Goal: Transaction & Acquisition: Purchase product/service

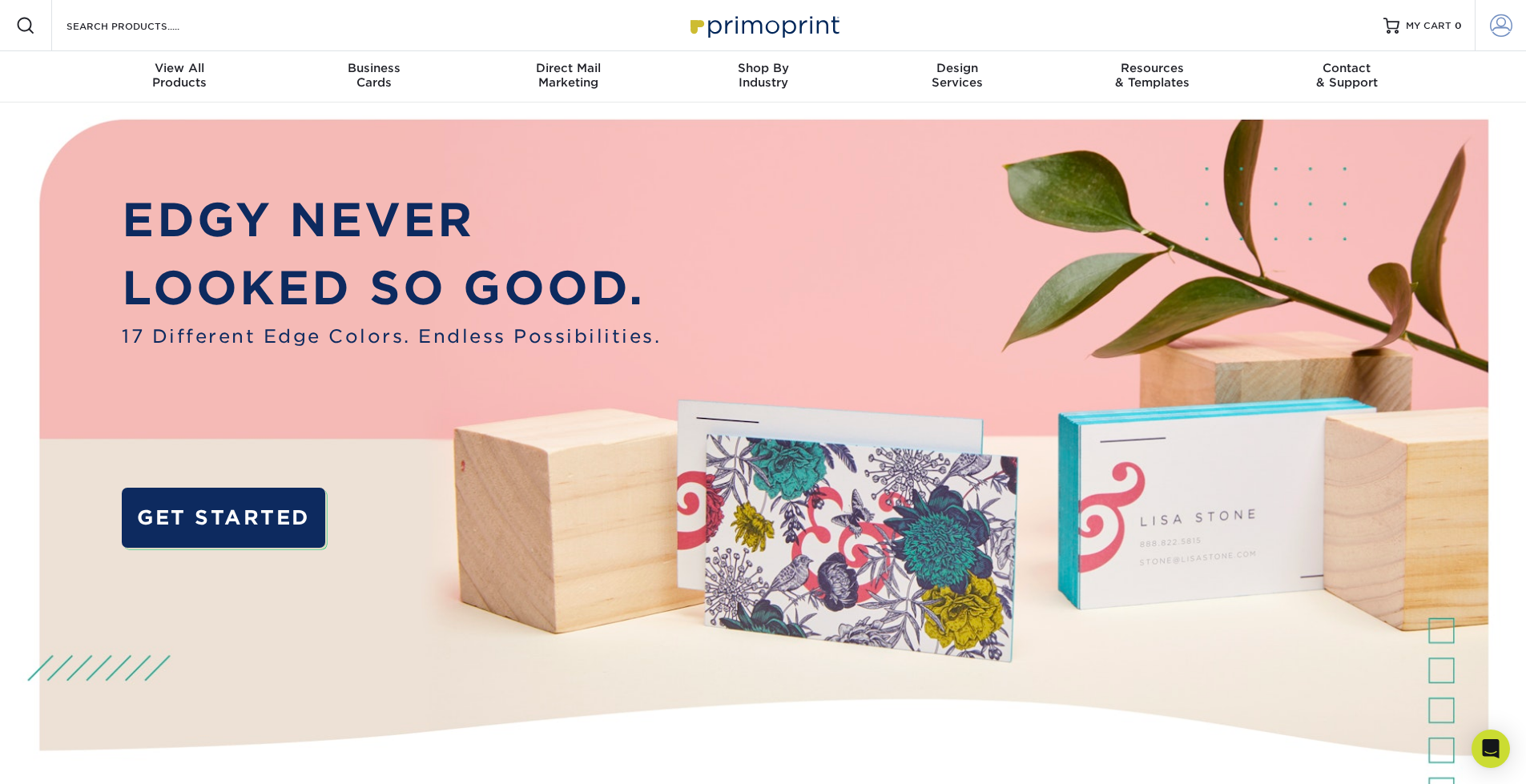
click at [1501, 25] on span at bounding box center [1501, 25] width 23 height 23
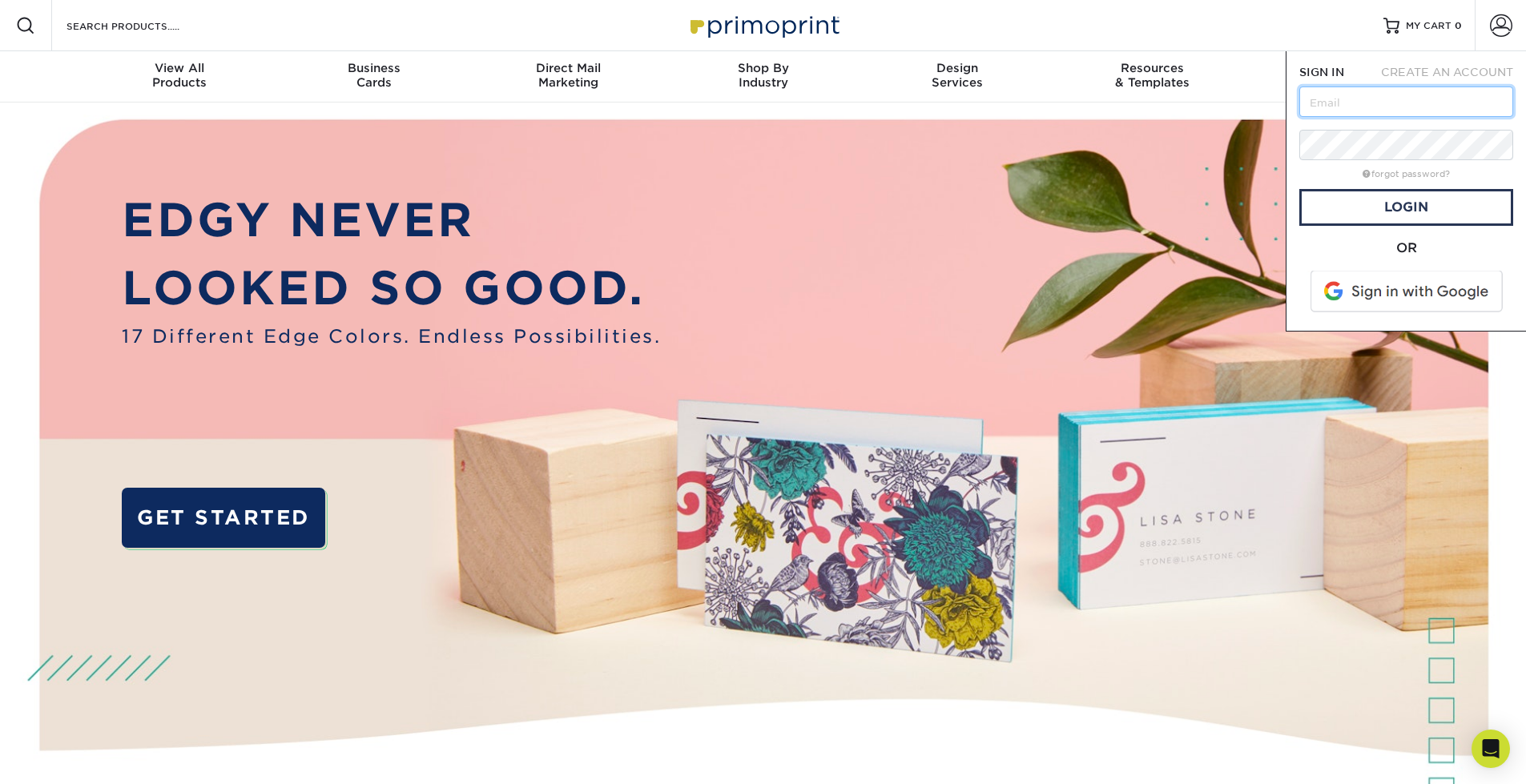
click at [1361, 104] on input "text" at bounding box center [1405, 101] width 214 height 30
type input "[EMAIL_ADDRESS][DOMAIN_NAME]"
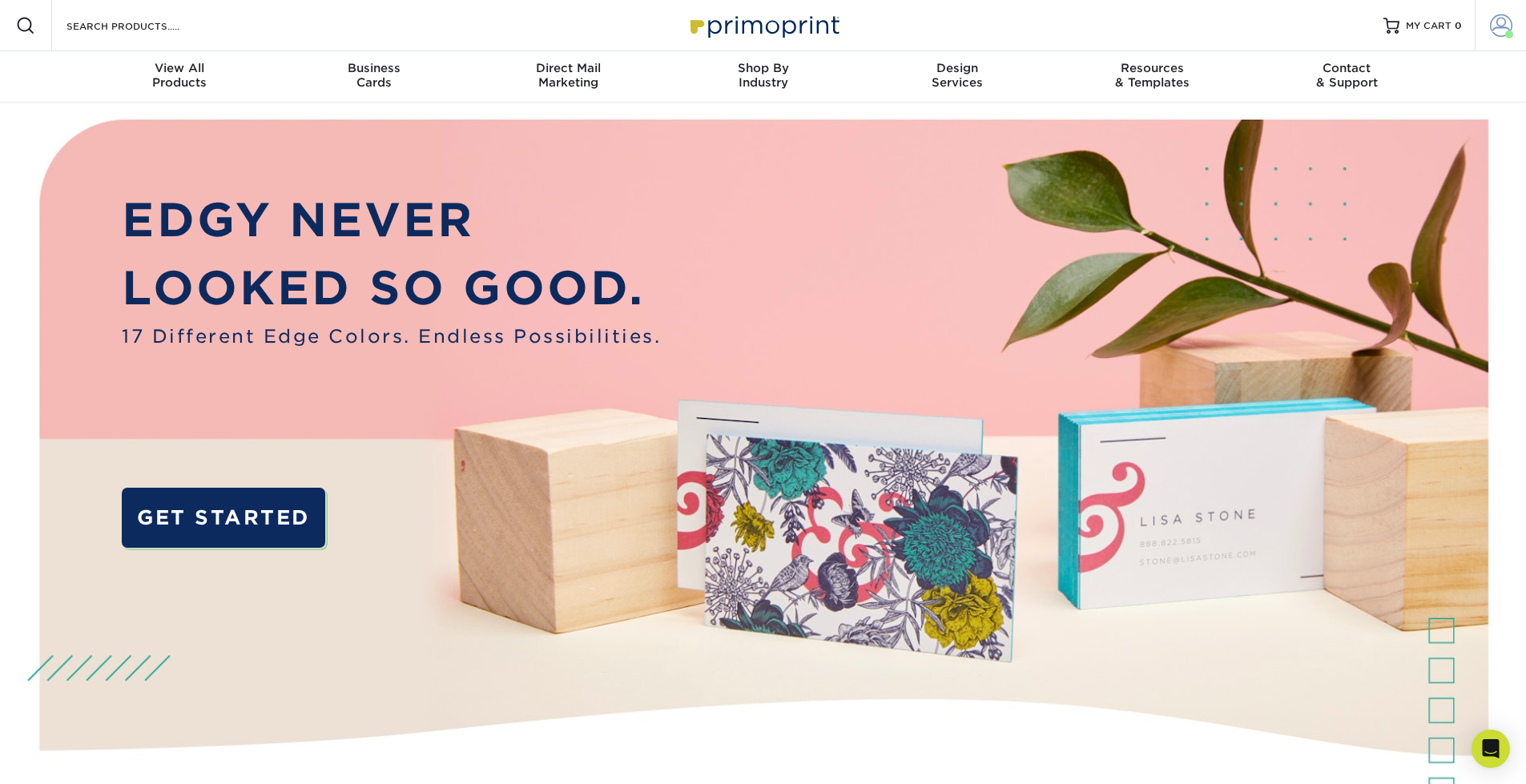
click at [1490, 26] on span at bounding box center [1501, 25] width 23 height 23
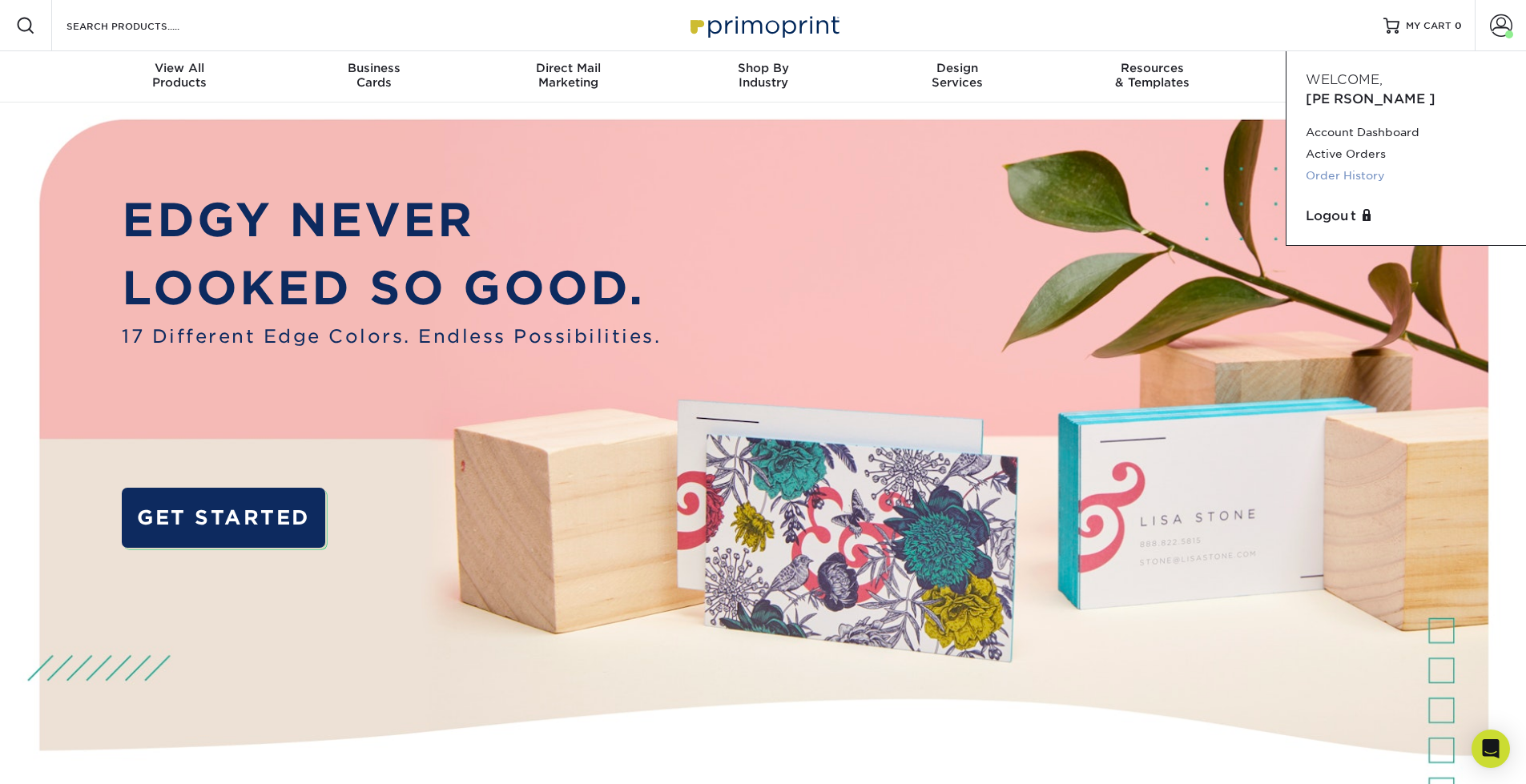
click at [1321, 165] on link "Order History" at bounding box center [1406, 176] width 201 height 22
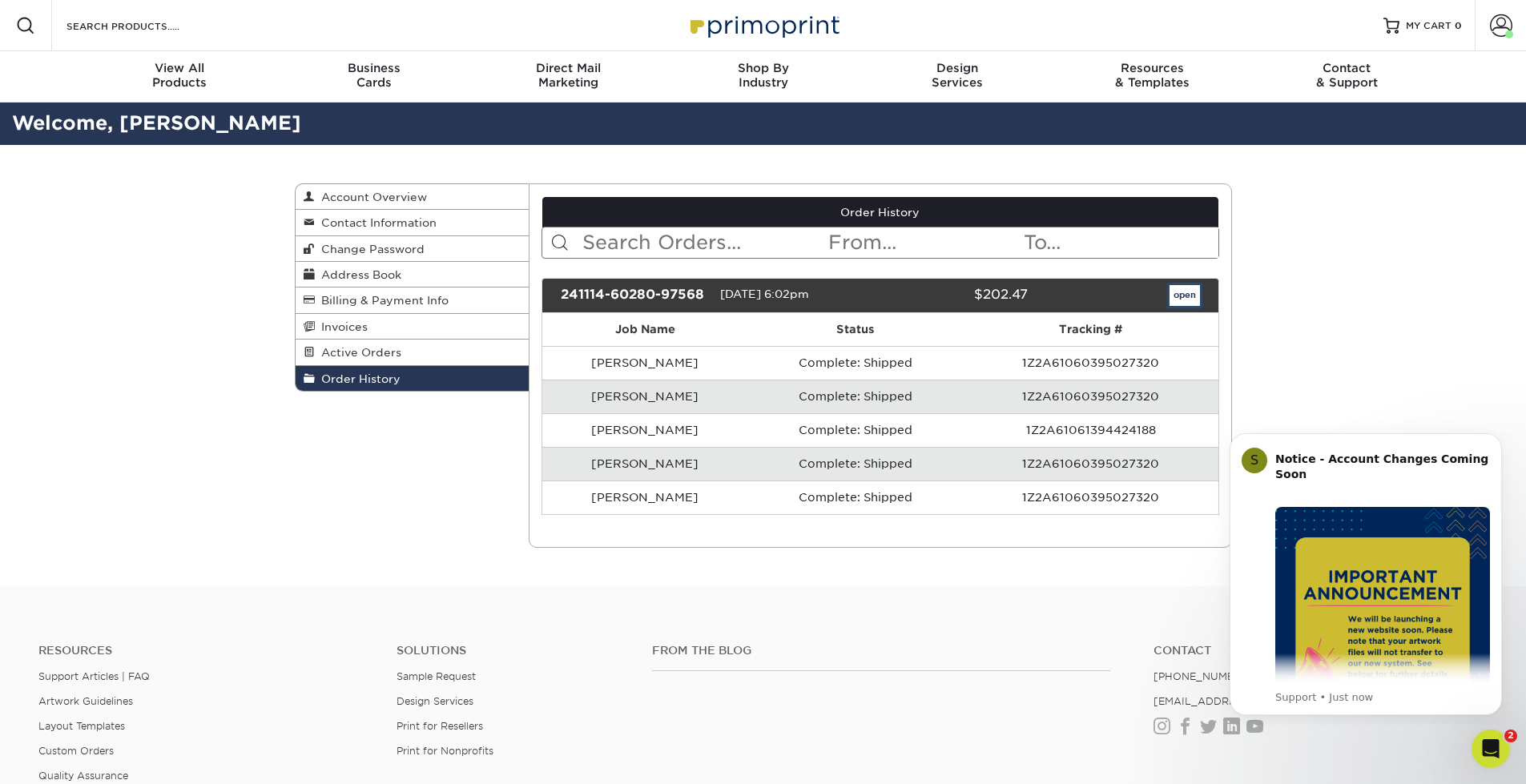
click at [1190, 294] on link "open" at bounding box center [1185, 295] width 30 height 21
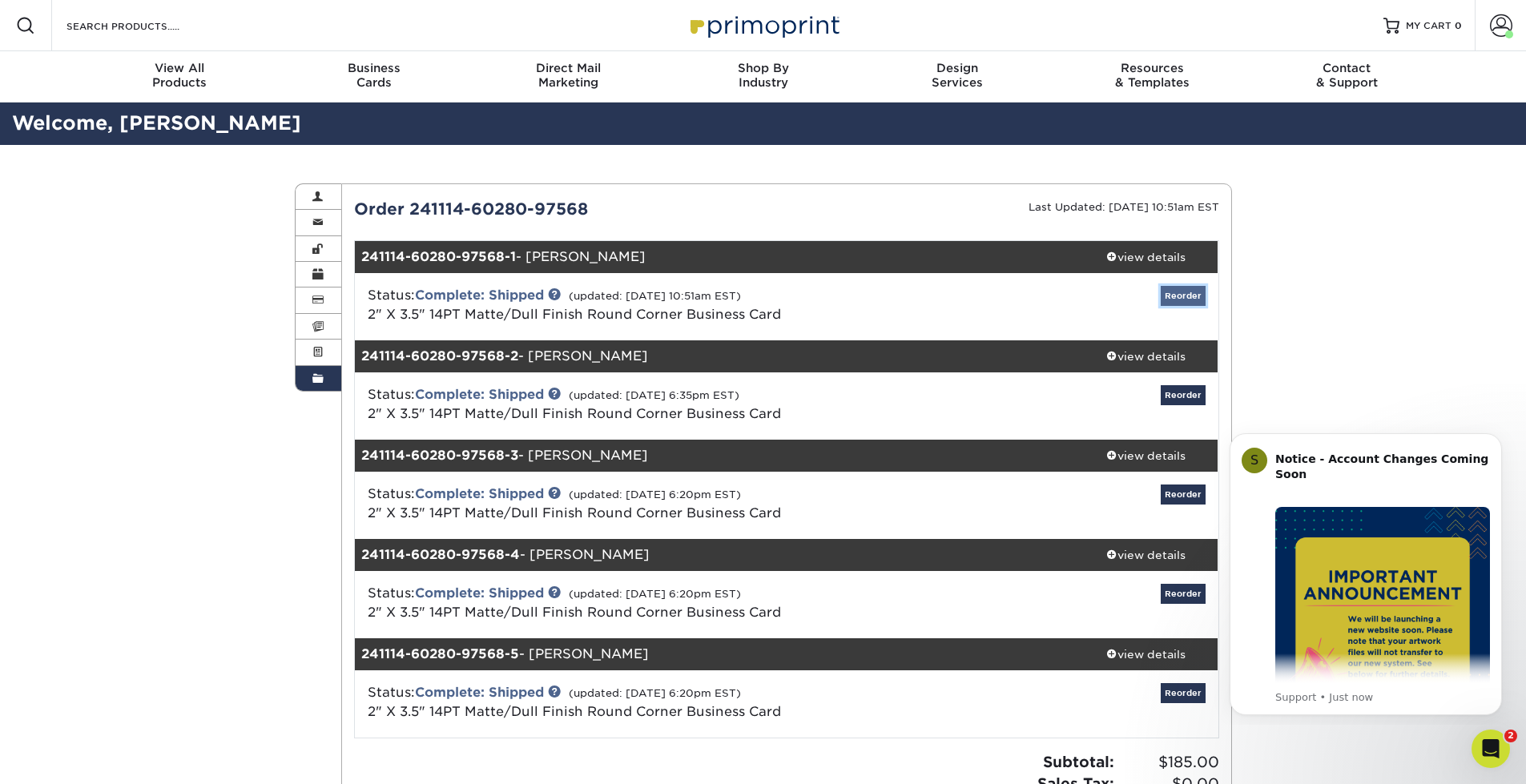
click at [1185, 292] on link "Reorder" at bounding box center [1182, 296] width 44 height 20
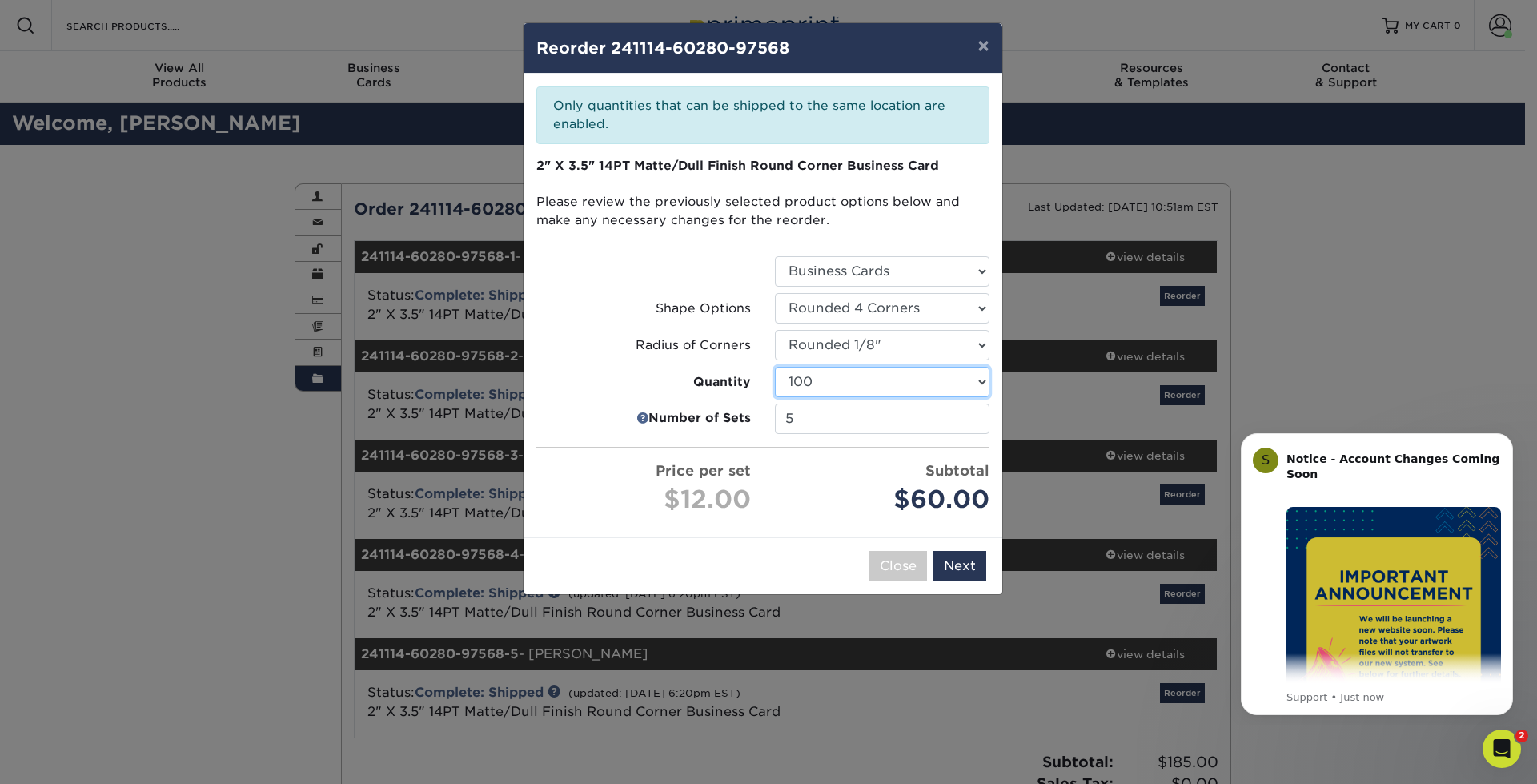
click at [984, 383] on select "100 250 500 1000 2500 5000" at bounding box center [882, 382] width 215 height 30
select select "f593fda3-2d5c-4b9e-9c2c-6197b899ae74"
click at [775, 366] on select "100 250 500 1000 2500 5000" at bounding box center [882, 382] width 215 height 30
drag, startPoint x: 805, startPoint y: 420, endPoint x: 683, endPoint y: 413, distance: 122.2
click at [683, 413] on li "Number of Sets 5" at bounding box center [762, 418] width 477 height 30
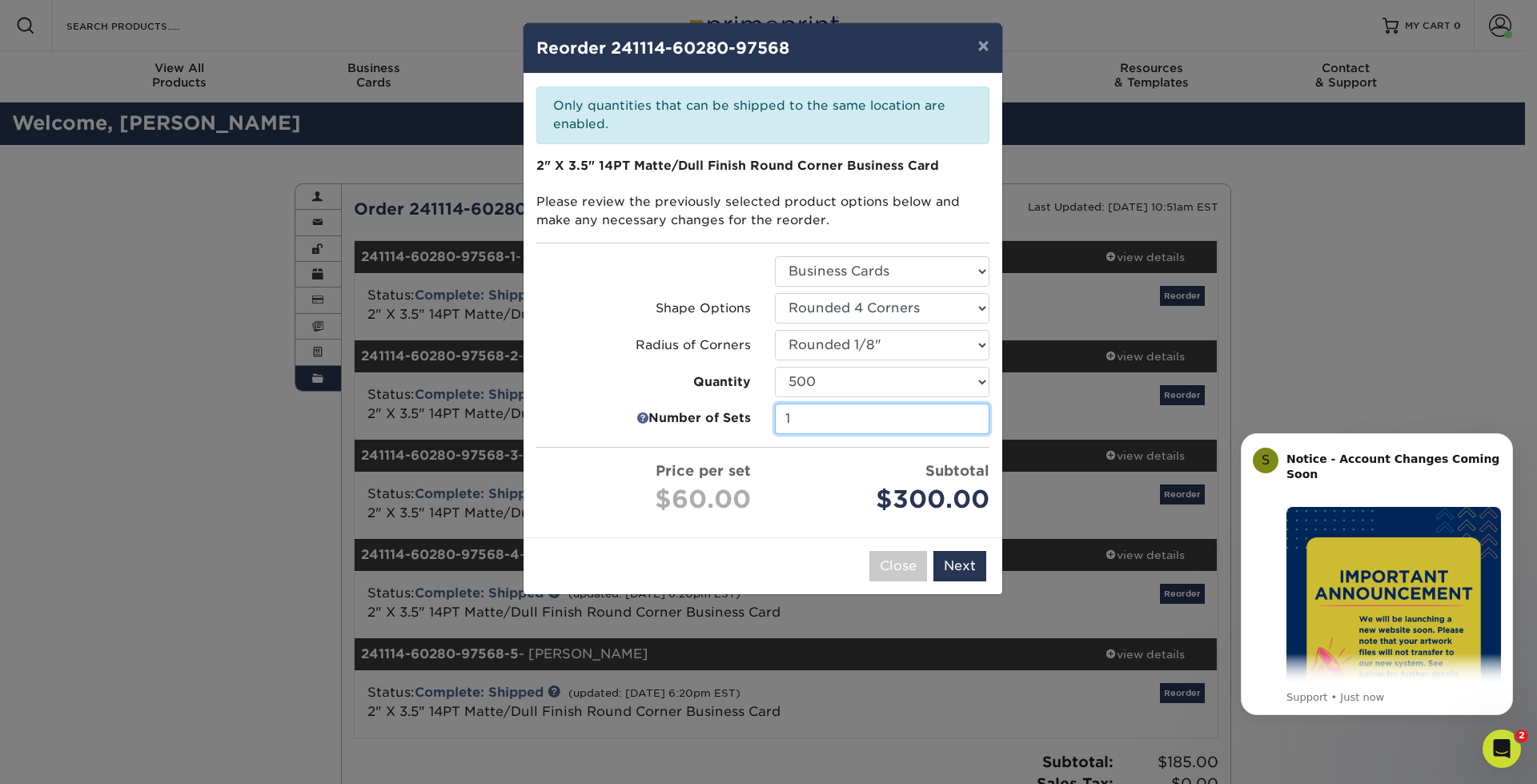
type input "1"
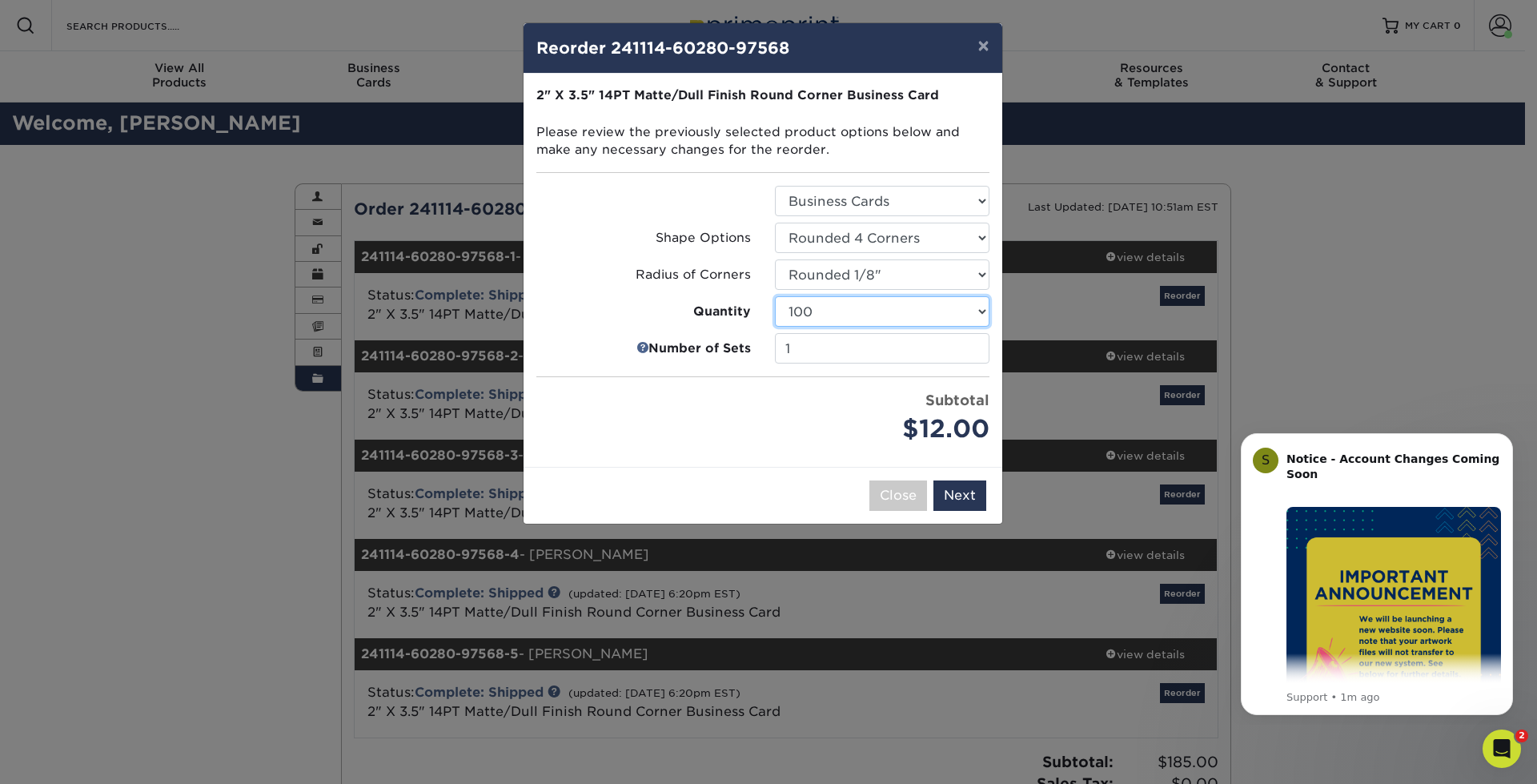
click at [979, 311] on select "100 250 500 1000 2500 5000 10000 15000 20000 25000" at bounding box center [882, 311] width 215 height 30
select select "f593fda3-2d5c-4b9e-9c2c-6197b899ae74"
click at [775, 296] on select "100 250 500 1000 2500 5000 10000 15000 20000 25000" at bounding box center [882, 311] width 215 height 30
click at [975, 491] on button "Next" at bounding box center [959, 496] width 53 height 30
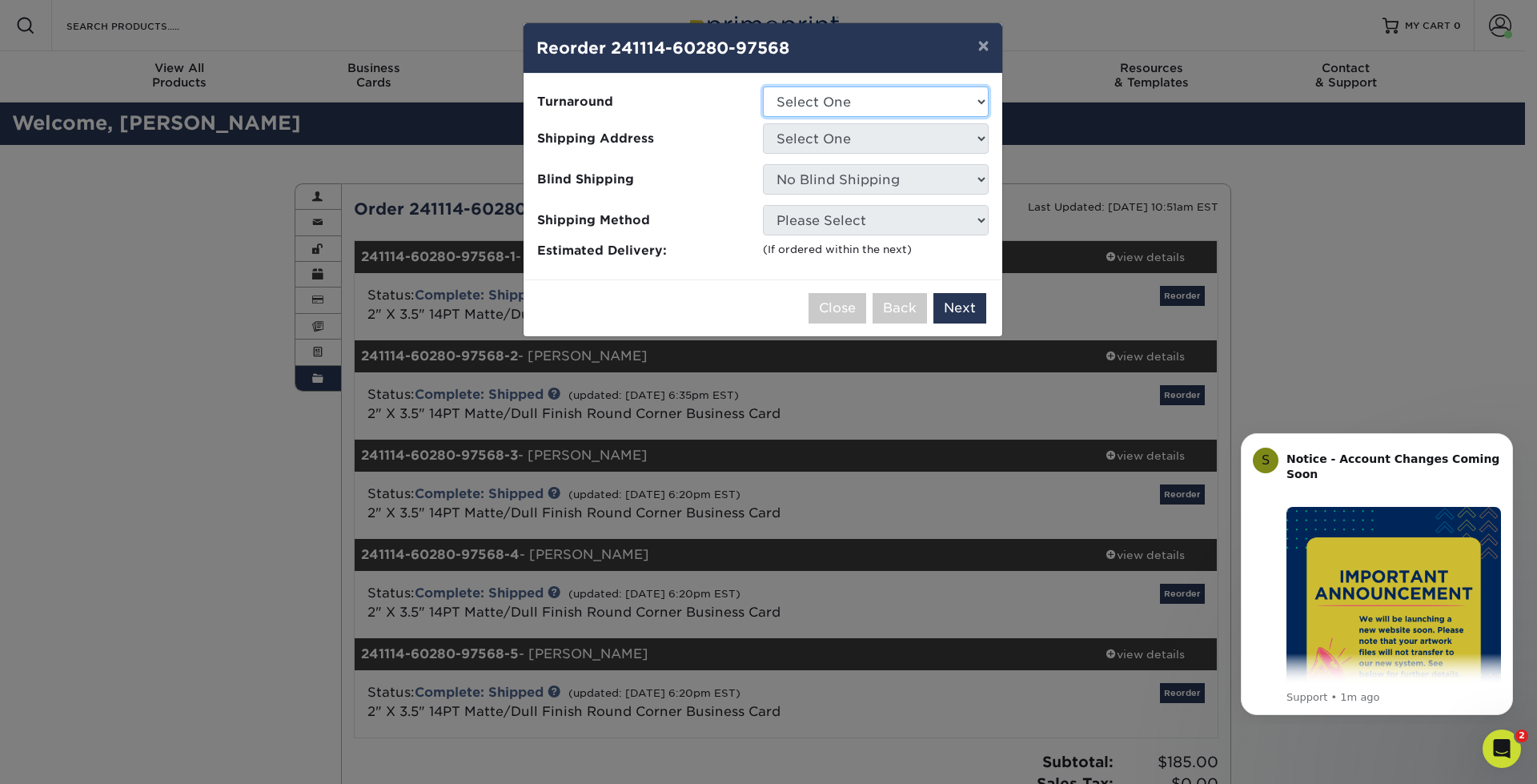
click at [984, 96] on select "Select One 2-4 Business Days 2 Day Next Business Day" at bounding box center [875, 101] width 226 height 30
select select "e68d12ae-54dd-41d0-a727-cb89d56687a2"
click at [763, 86] on select "Select One 2-4 Business Days 2 Day Next Business Day" at bounding box center [875, 101] width 226 height 30
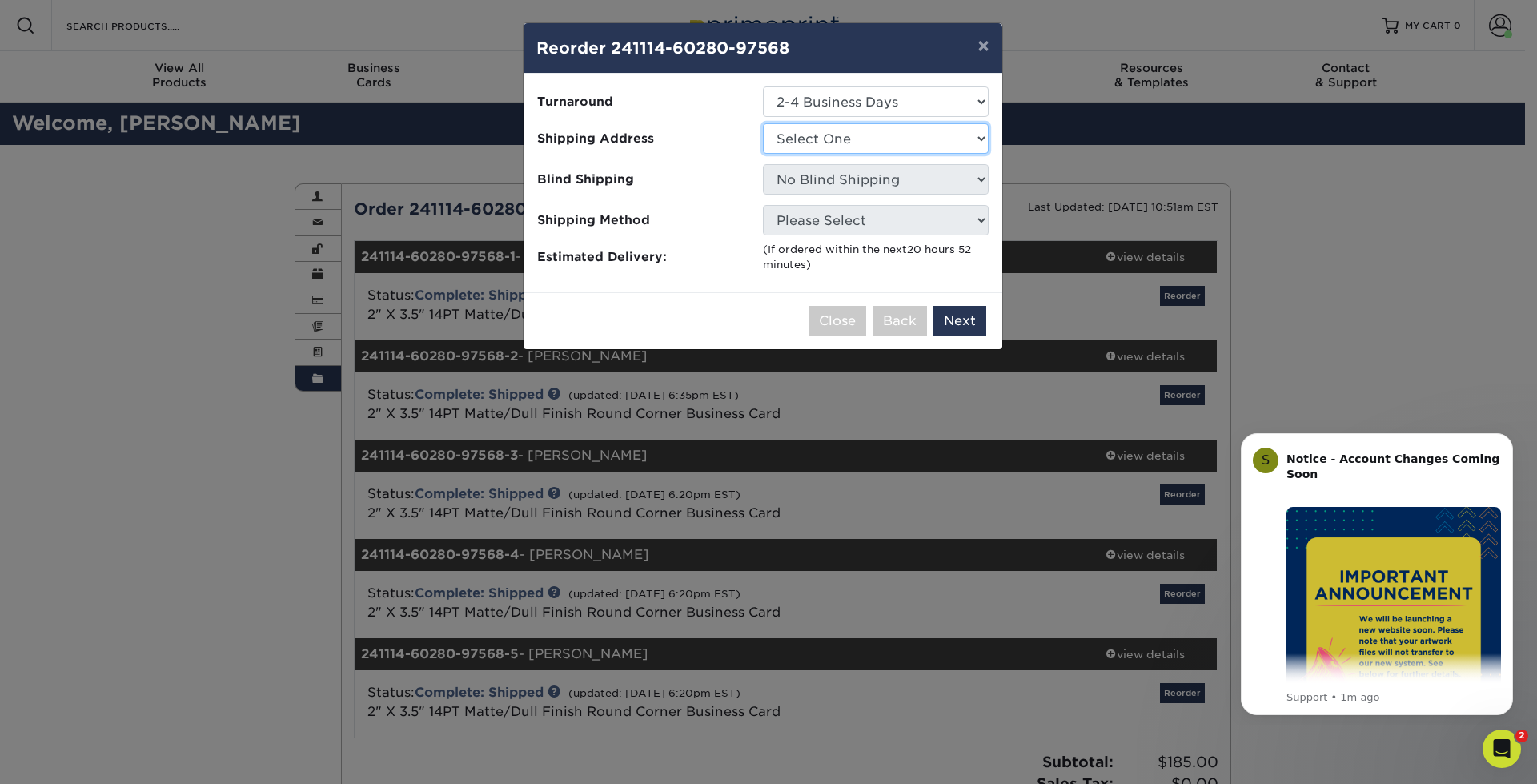
click at [967, 147] on select "Select One ADG Blatt Office" at bounding box center [875, 138] width 226 height 30
select select "276171"
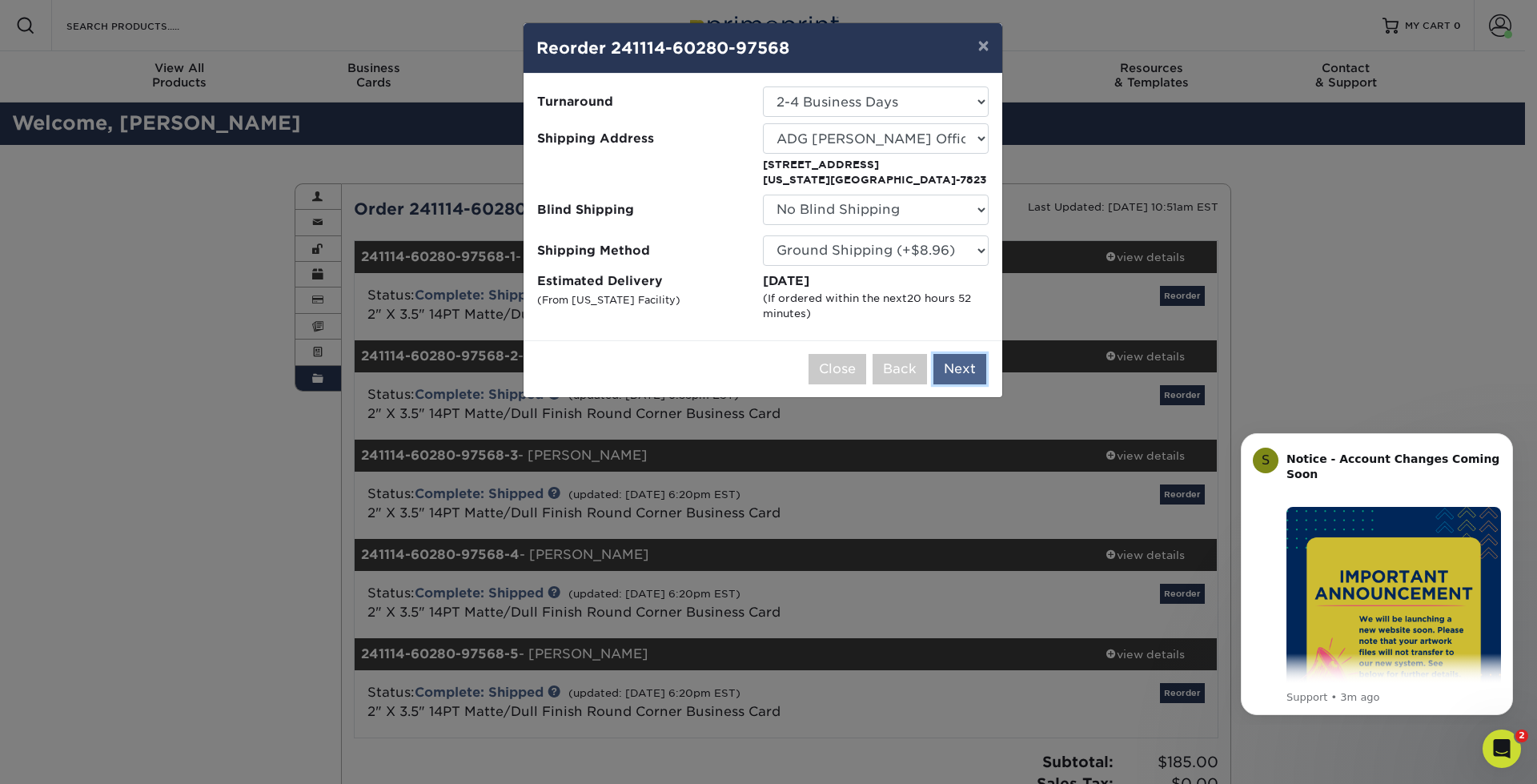
click at [958, 362] on button "Next" at bounding box center [959, 369] width 53 height 30
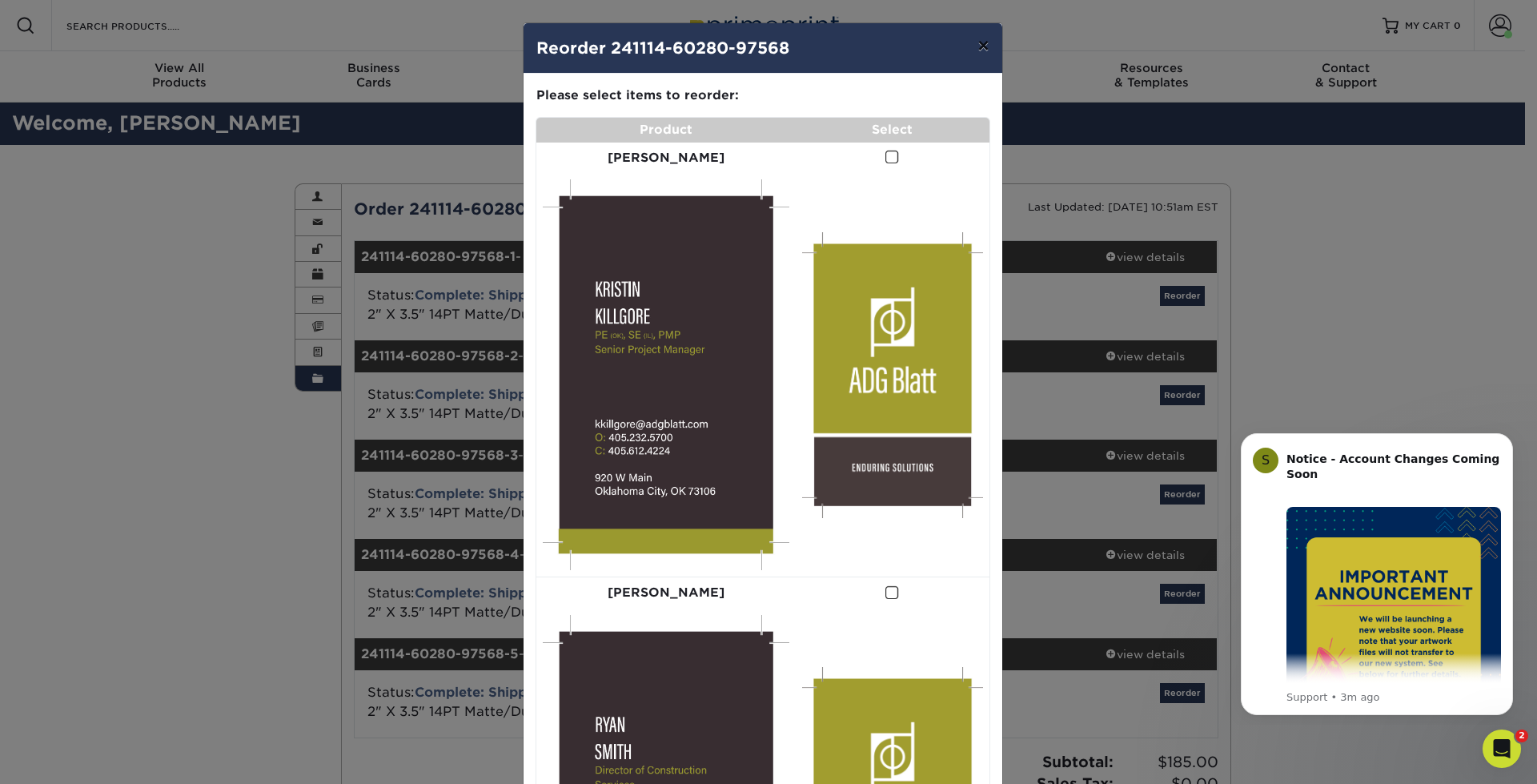
click at [985, 39] on button "×" at bounding box center [983, 45] width 37 height 44
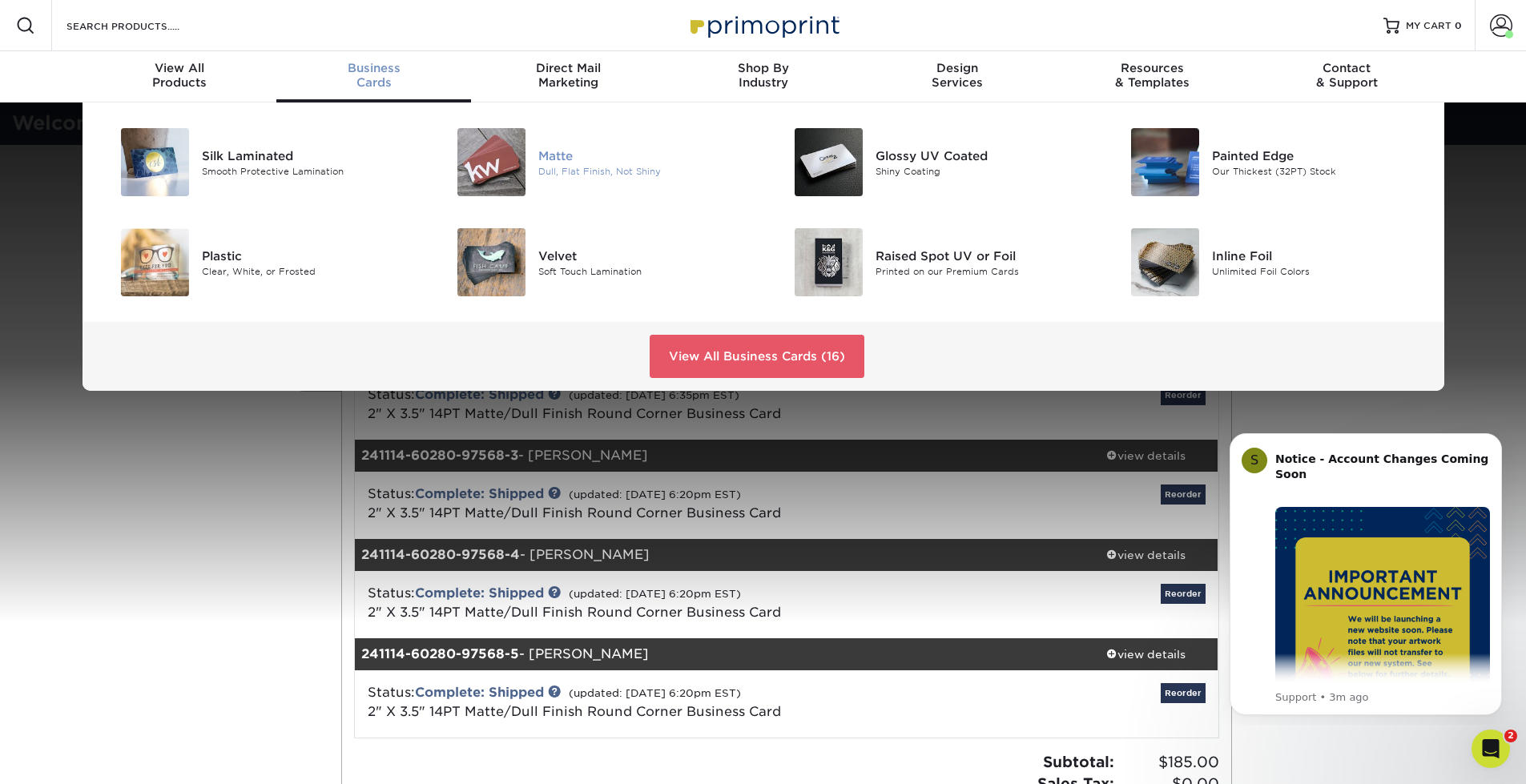
click at [563, 149] on div "Matte" at bounding box center [644, 155] width 212 height 18
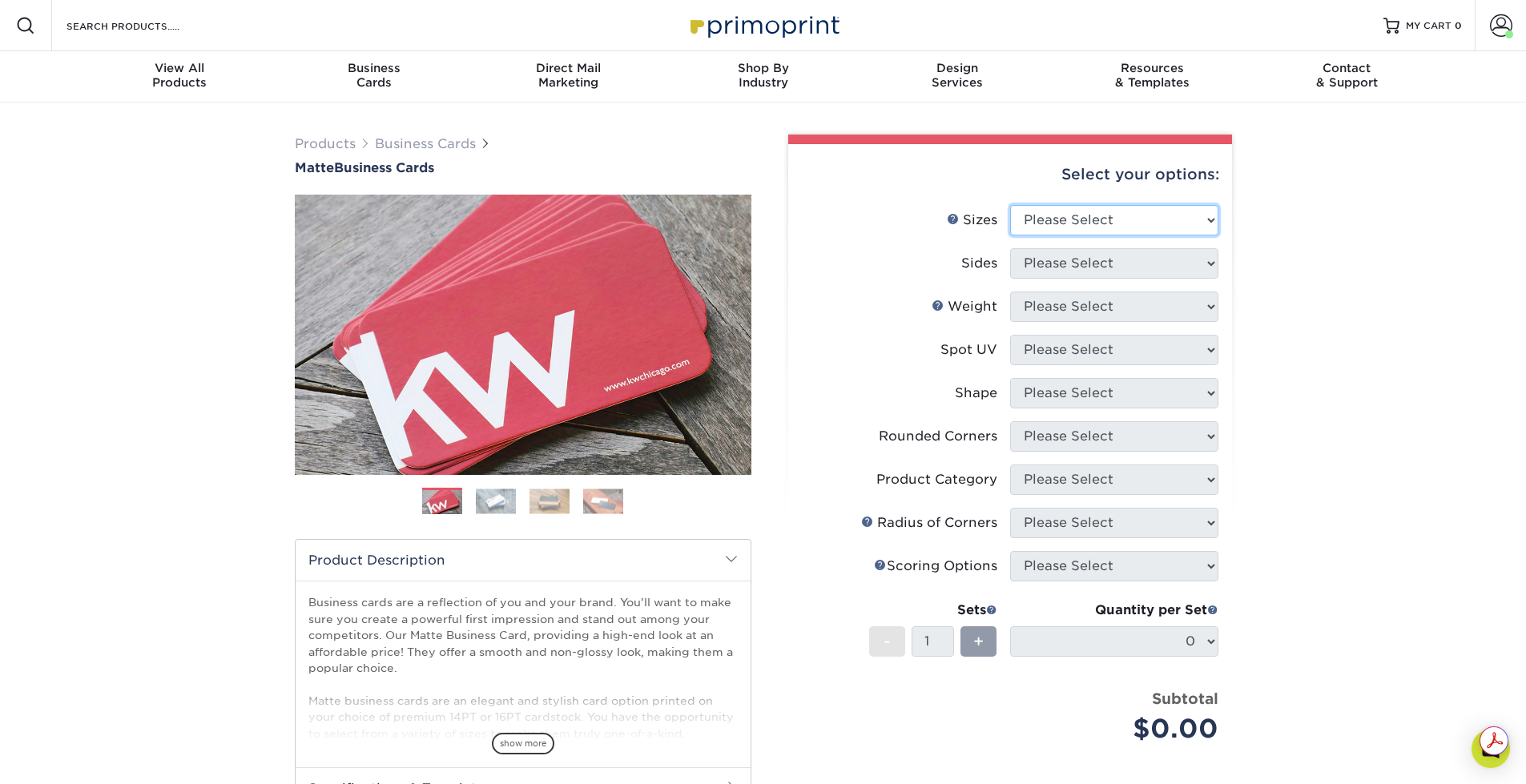
click at [1212, 215] on select "Please Select 1.5" x 3.5" - Mini 1.75" x 3.5" - Mini 2" x 2" - Square 2" x 3" -…" at bounding box center [1114, 220] width 208 height 30
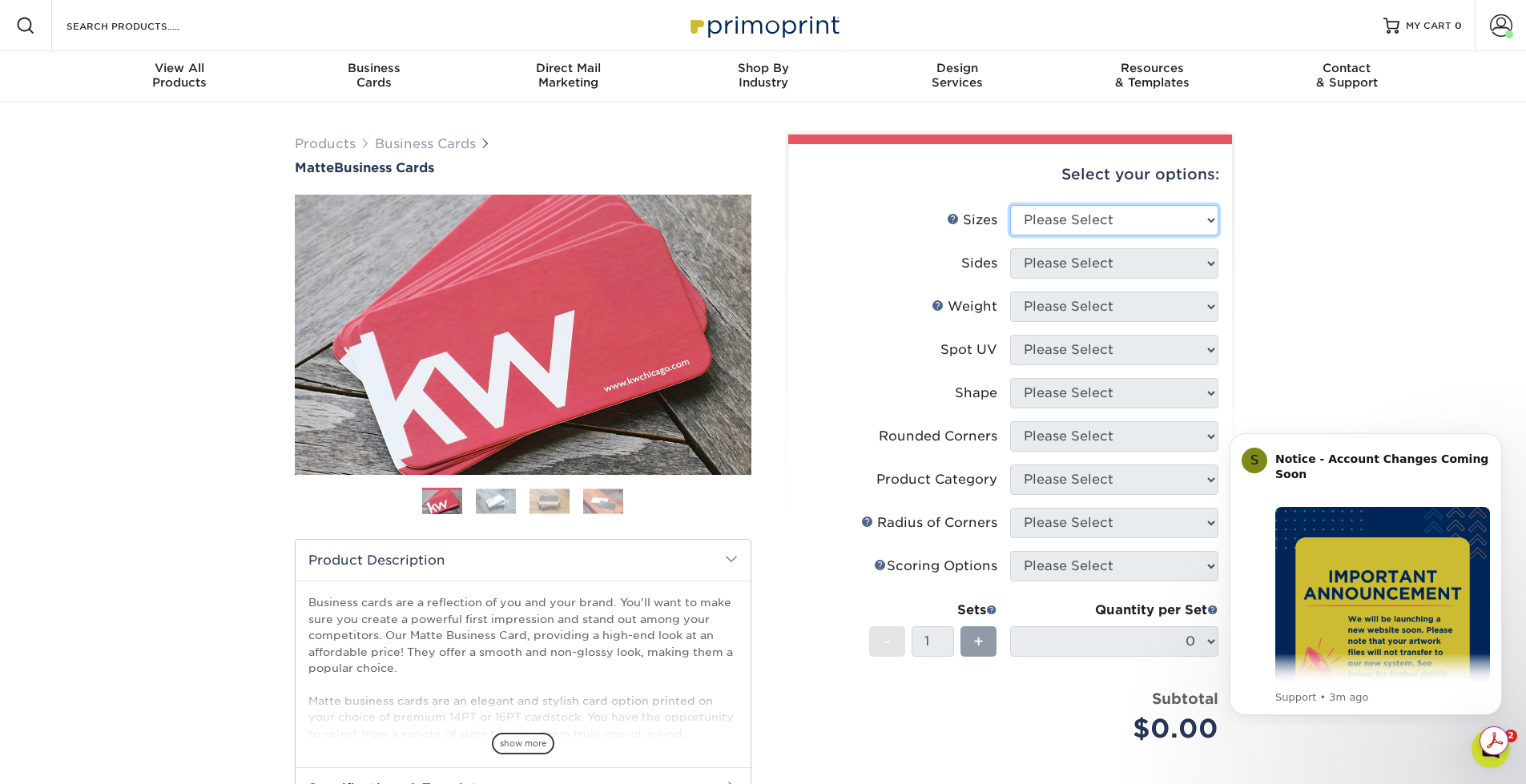
select select "2.00x3.50"
click at [1010, 205] on select "Please Select 1.5" x 3.5" - Mini 1.75" x 3.5" - Mini 2" x 2" - Square 2" x 3" -…" at bounding box center [1114, 220] width 208 height 30
click at [1181, 273] on select "Please Select Print Both Sides Print Front Only" at bounding box center [1114, 263] width 208 height 30
select select "13abbda7-1d64-4f25-8bb2-c179b224825d"
click at [1010, 248] on select "Please Select Print Both Sides Print Front Only" at bounding box center [1114, 263] width 208 height 30
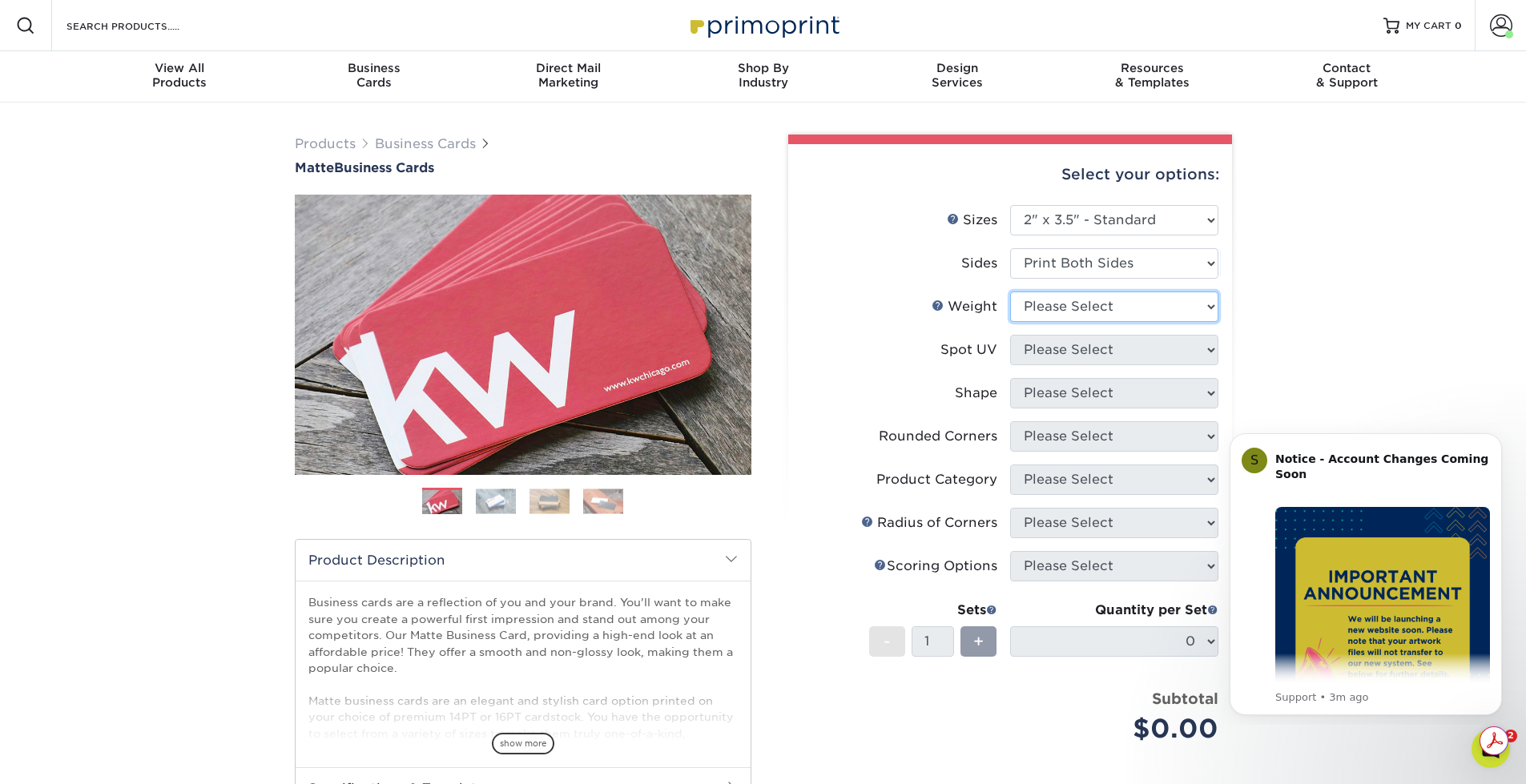
click at [1170, 306] on select "Please Select 16PT 14PT" at bounding box center [1114, 307] width 208 height 30
select select "14PT"
click at [1010, 292] on select "Please Select 16PT 14PT" at bounding box center [1114, 307] width 208 height 30
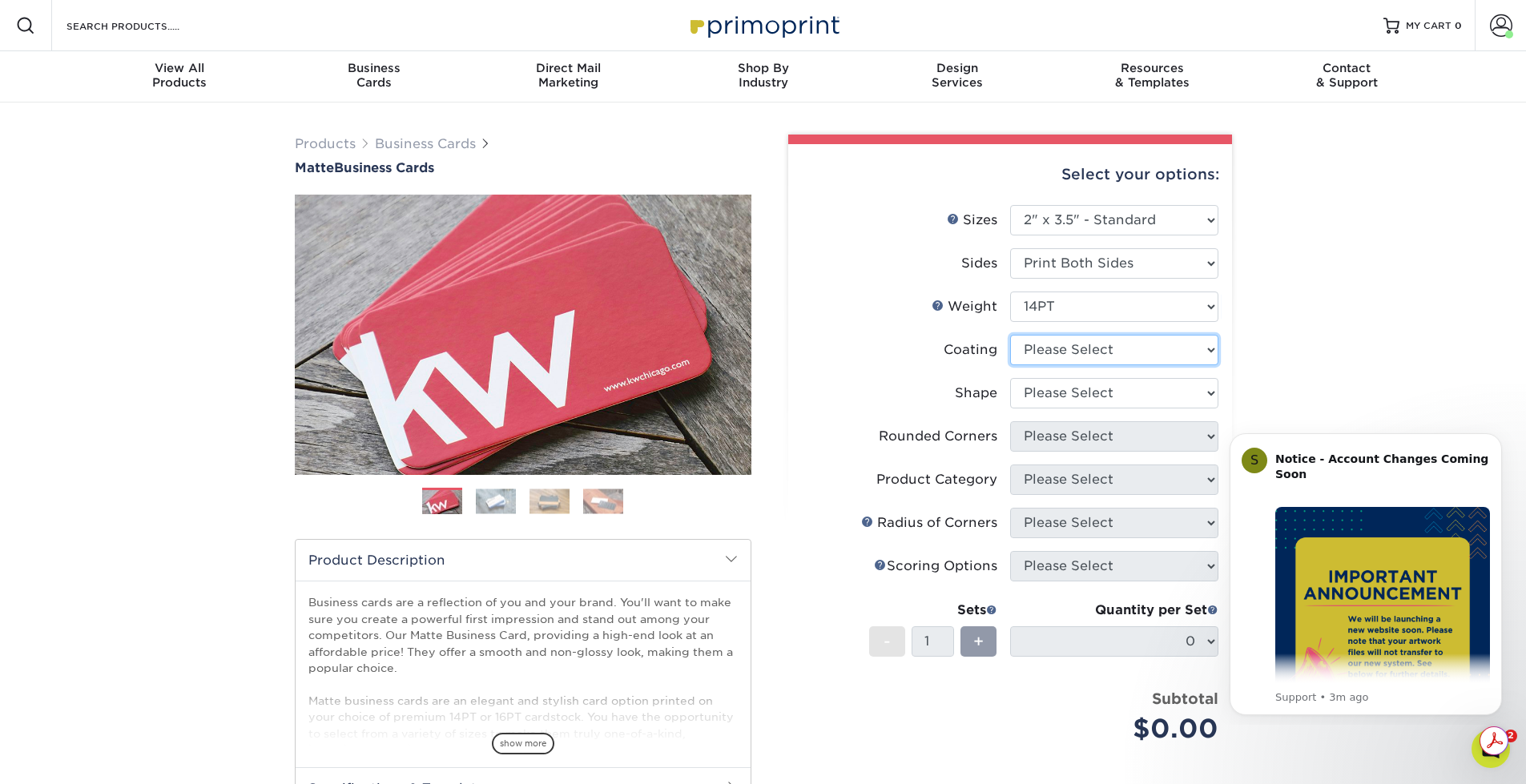
click at [1101, 350] on select at bounding box center [1114, 350] width 208 height 30
select select "121bb7b5-3b4d-429f-bd8d-bbf80e953313"
click at [1010, 335] on select at bounding box center [1114, 350] width 208 height 30
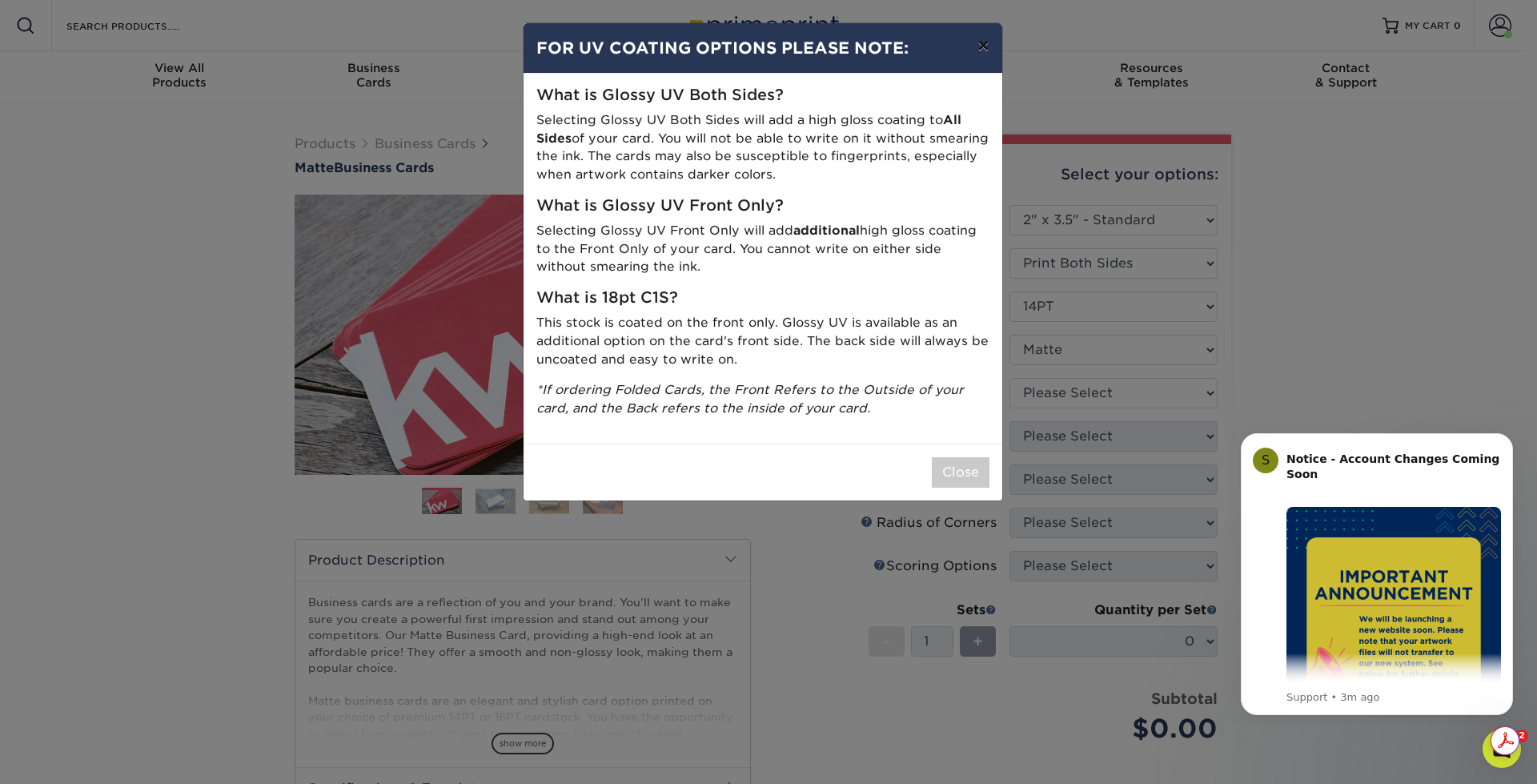
click at [979, 55] on button "×" at bounding box center [983, 45] width 37 height 44
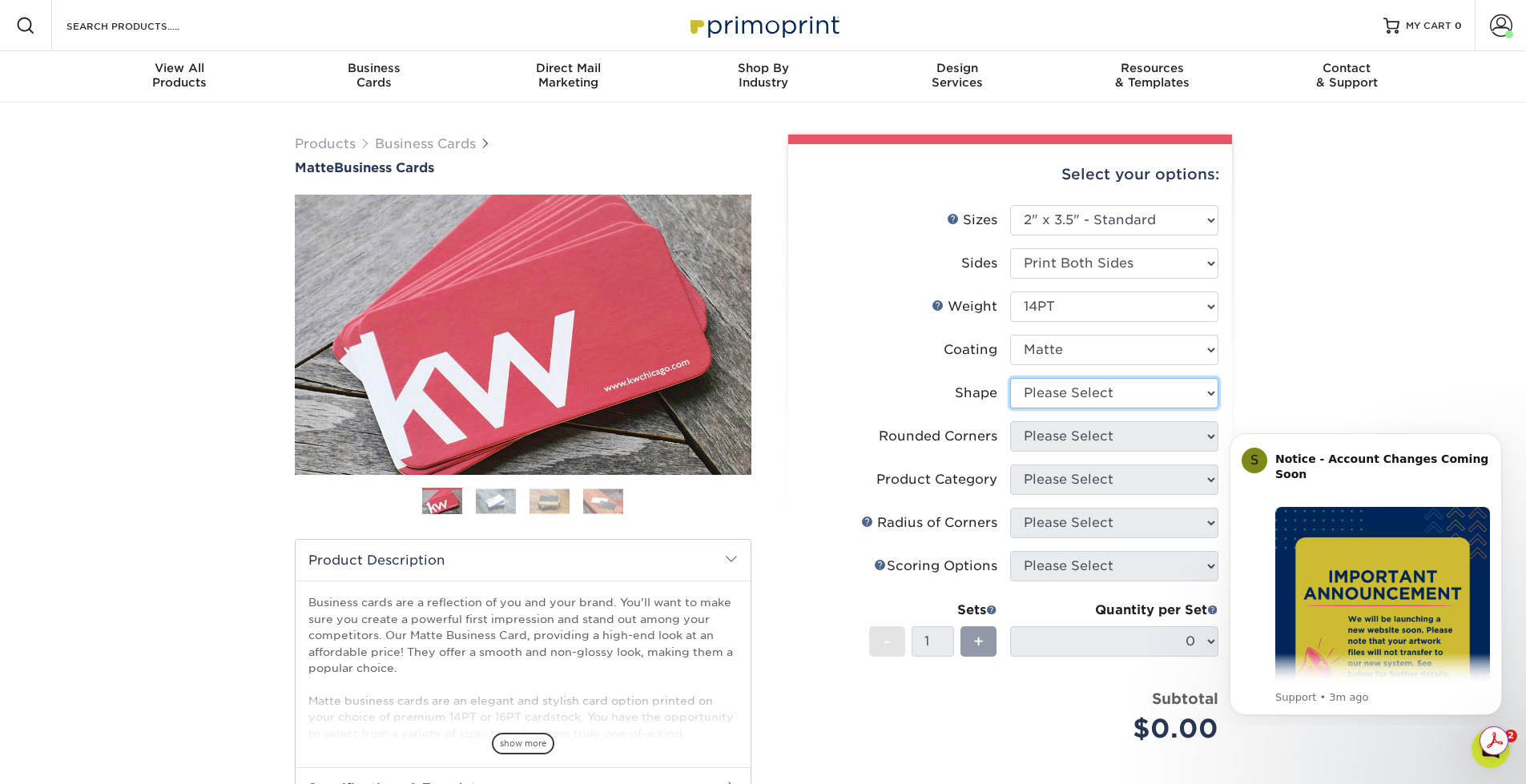
click at [1128, 400] on select "Please Select Standard" at bounding box center [1114, 393] width 208 height 30
select select "standard"
click at [1010, 378] on select "Please Select Standard" at bounding box center [1114, 393] width 208 height 30
click at [1139, 444] on select "Please Select Yes - Round 2 Corners Yes - Round 4 Corners No" at bounding box center [1114, 436] width 208 height 30
select select "7672df9e-0e0a-464d-8e1f-920c575e4da3"
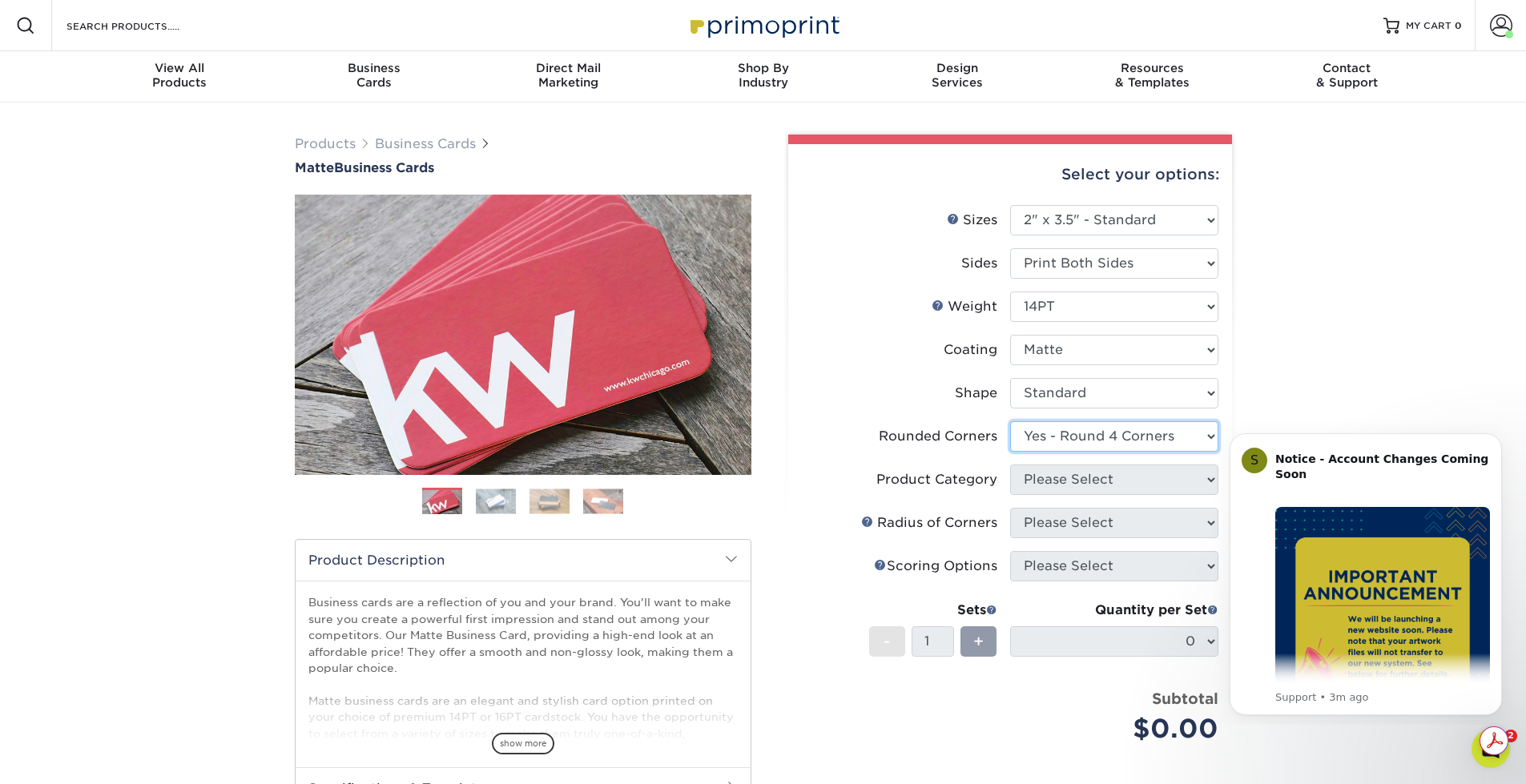
click at [1010, 421] on select "Please Select Yes - Round 2 Corners Yes - Round 4 Corners No" at bounding box center [1114, 436] width 208 height 30
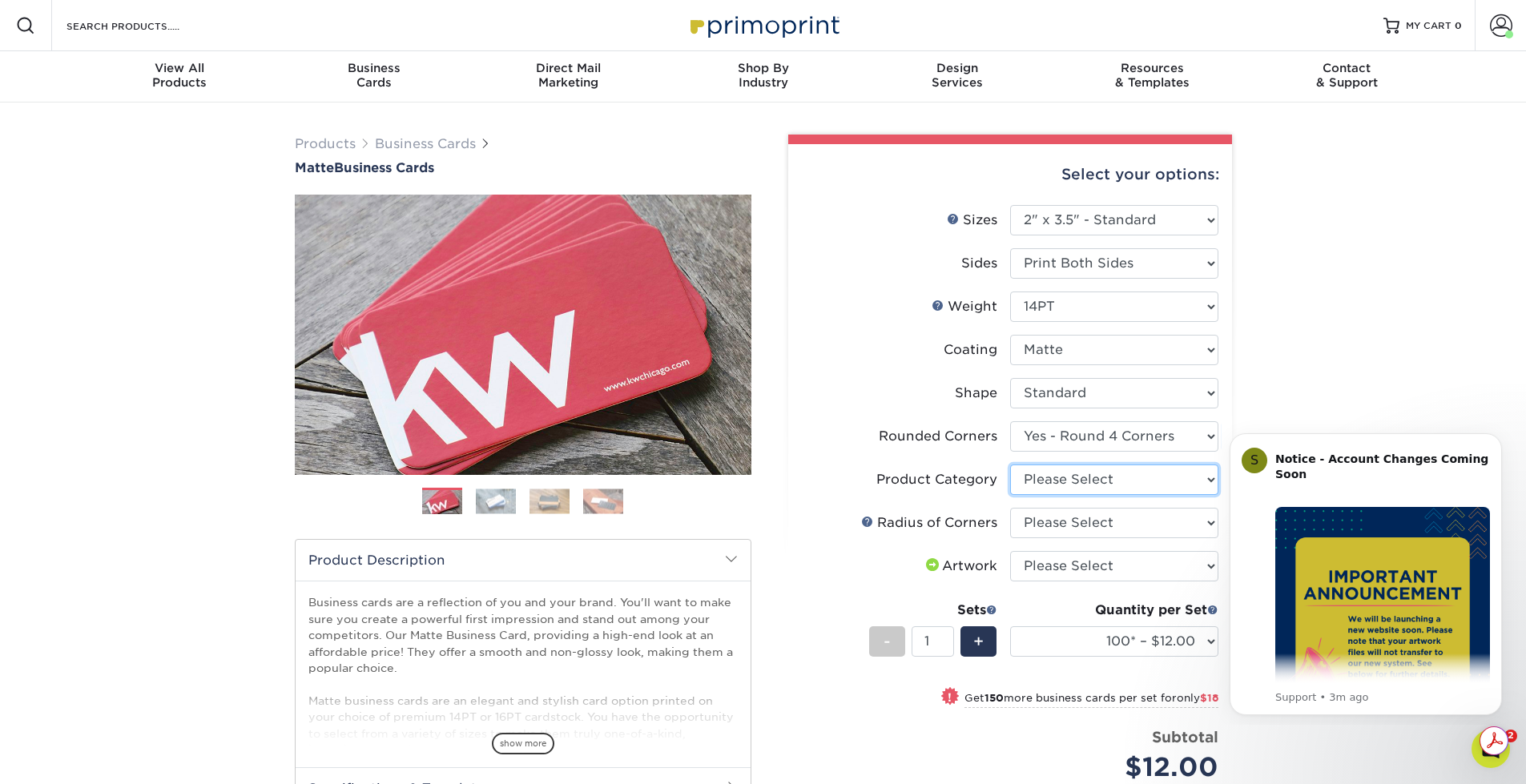
click at [1146, 485] on select "Please Select Business Cards" at bounding box center [1114, 480] width 208 height 30
select select "3b5148f1-0588-4f88-a218-97bcfdce65c1"
click at [1010, 465] on select "Please Select Business Cards" at bounding box center [1114, 480] width 208 height 30
click at [1123, 524] on select "Please Select Rounded 1/8" Rounded 1/4"" at bounding box center [1114, 522] width 208 height 30
select select "589680c7-ee9a-431b-9d12-d7aeb1386a97"
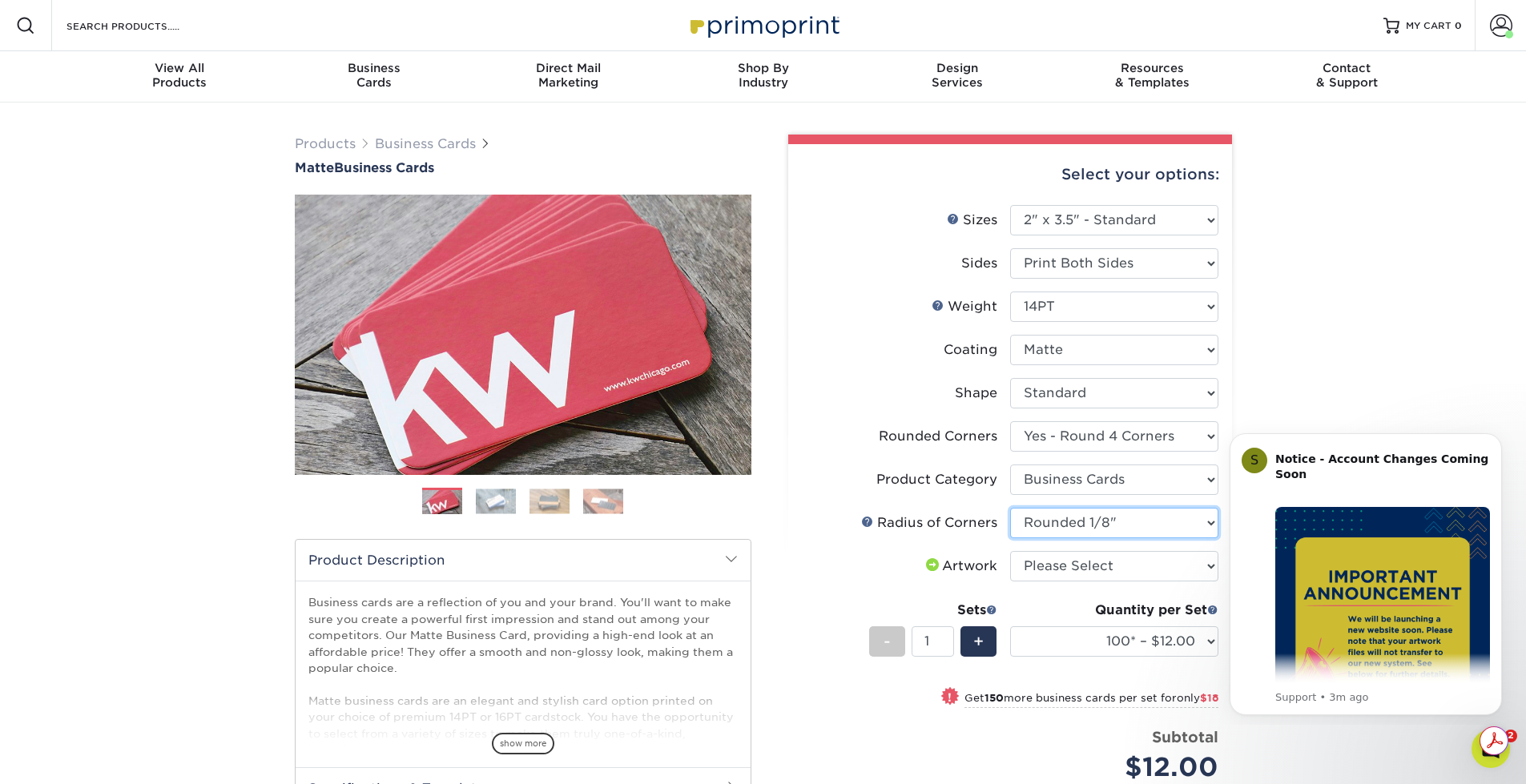
click at [1010, 507] on select "Please Select Rounded 1/8" Rounded 1/4"" at bounding box center [1114, 522] width 208 height 30
click at [1117, 574] on select "Please Select I will upload files I need a design - $100" at bounding box center [1114, 566] width 208 height 30
select select "upload"
click at [1010, 551] on select "Please Select I will upload files I need a design - $100" at bounding box center [1114, 566] width 208 height 30
click at [1206, 640] on select "100* – $12.00 250* – $30.00 500 – $60.00 1000 – $74.00 2500 – $136.00 5000 – $2…" at bounding box center [1114, 641] width 208 height 30
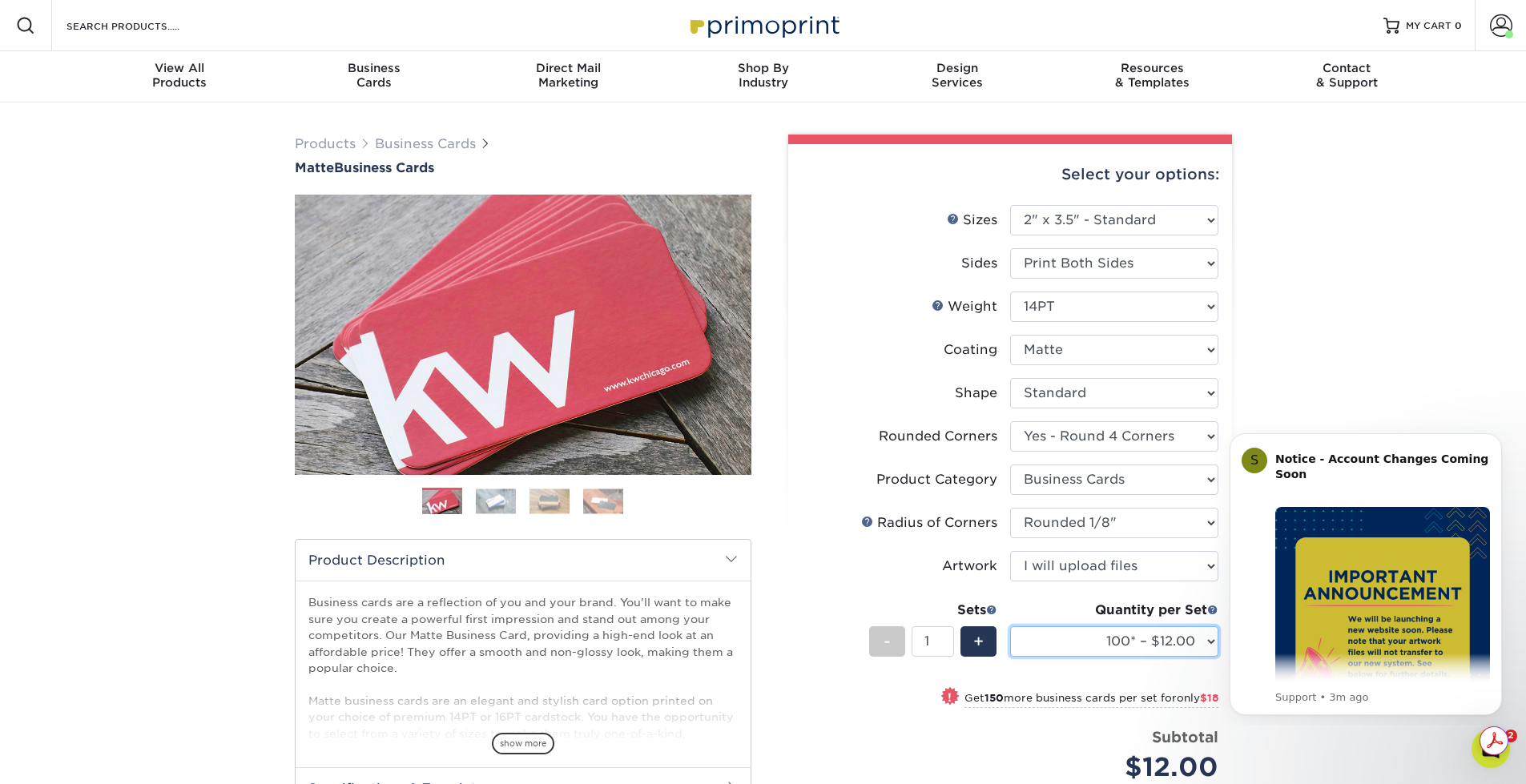
select select "500 – $60.00"
click at [1010, 626] on select "100* – $12.00 250* – $30.00 500 – $60.00 1000 – $74.00 2500 – $136.00 5000 – $2…" at bounding box center [1114, 641] width 208 height 30
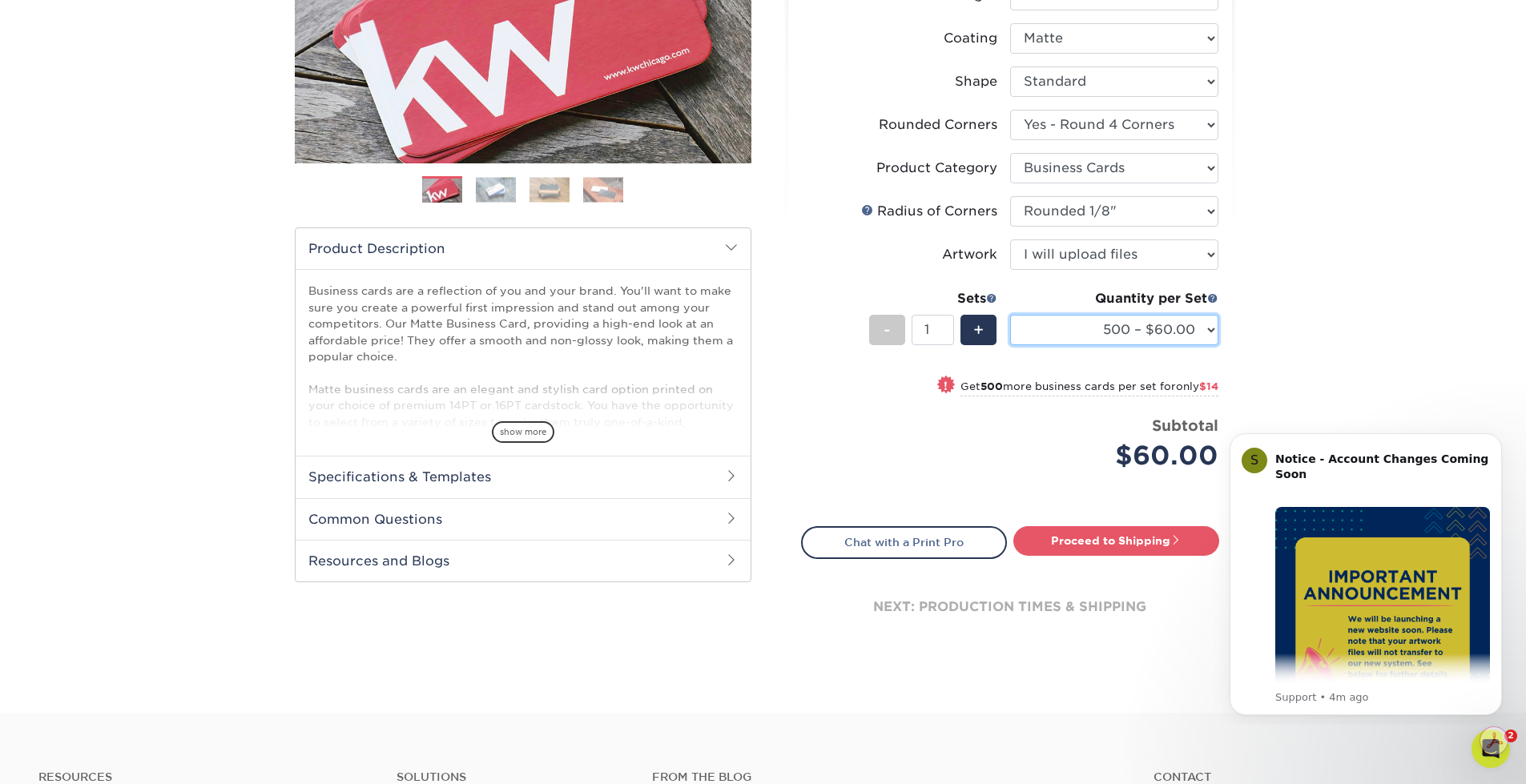
scroll to position [320, 0]
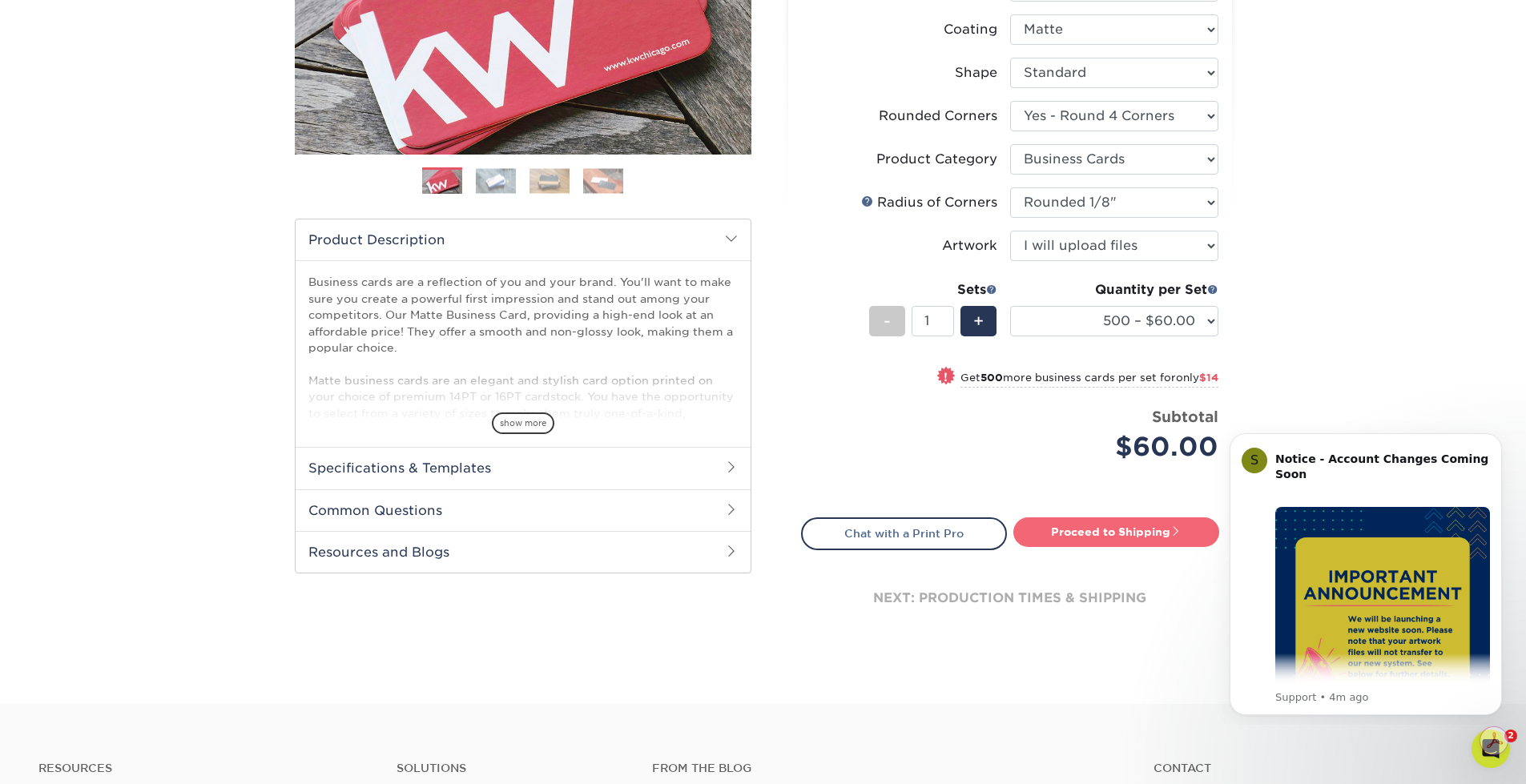
click at [1106, 532] on link "Proceed to Shipping" at bounding box center [1116, 532] width 206 height 29
type input "Set 1"
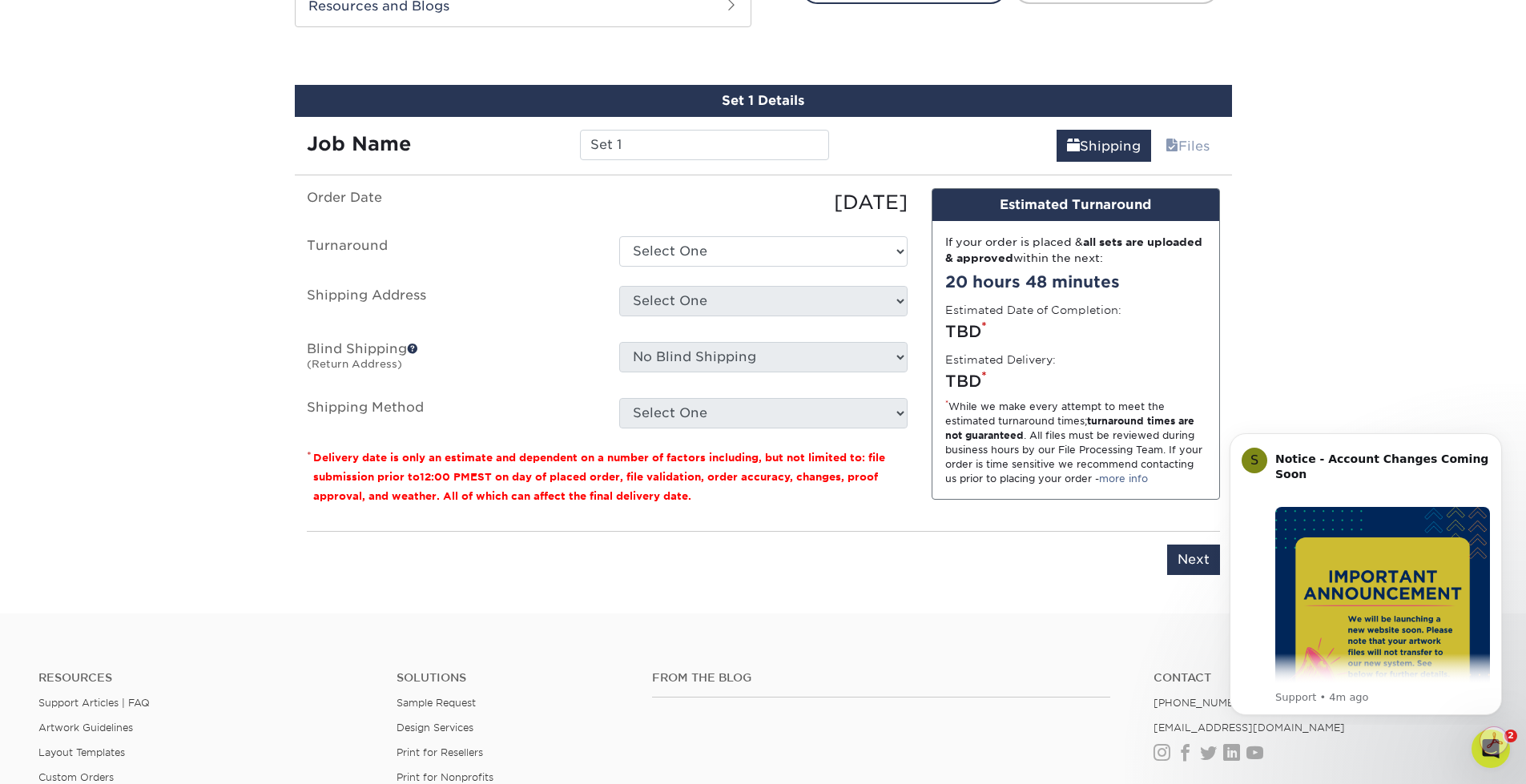
scroll to position [881, 0]
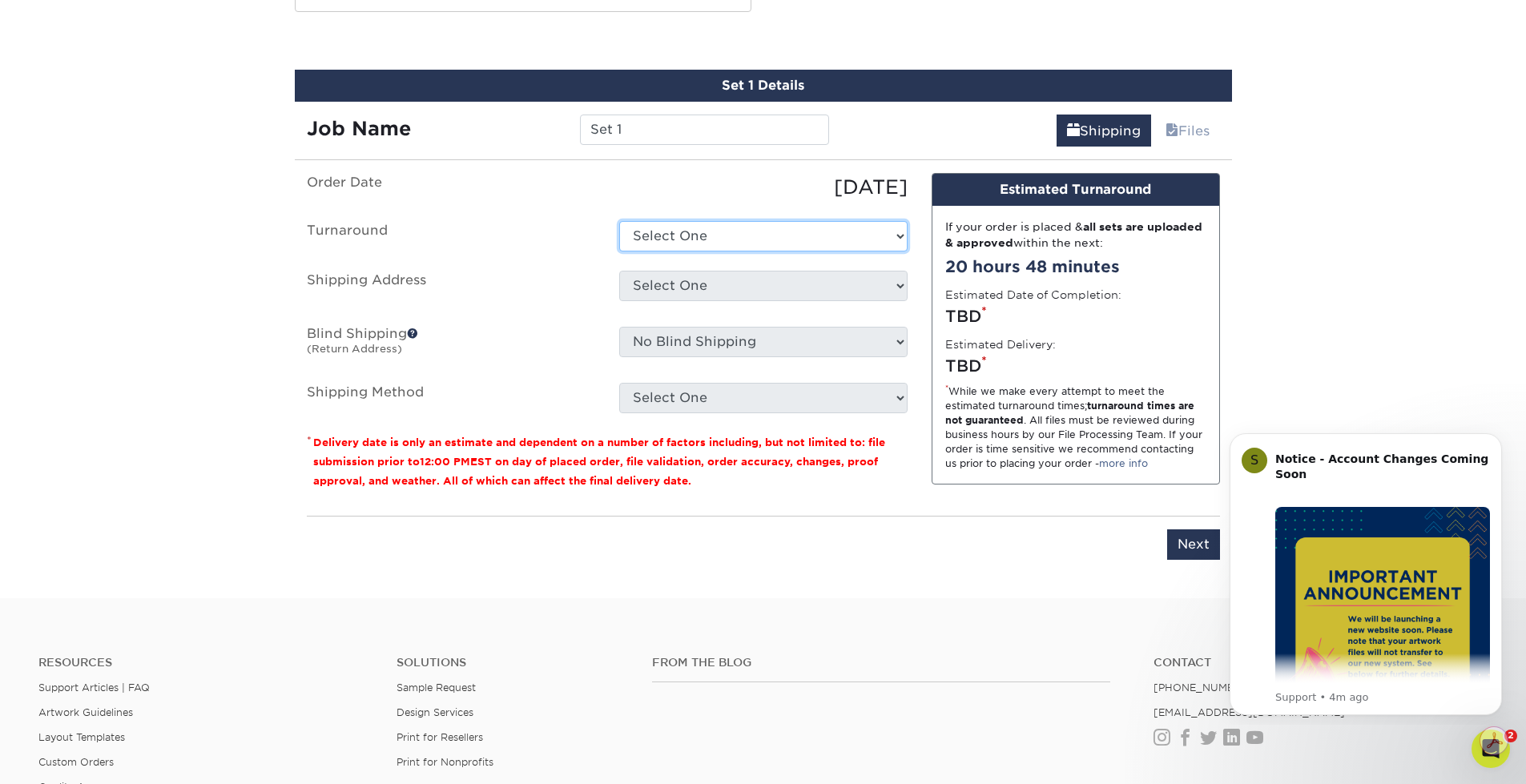
click at [865, 240] on select "Select One 2-4 Business Days 2 Day Next Business Day" at bounding box center [763, 236] width 289 height 30
select select "02a95881-4aa4-4a1f-897d-dcc57d32222a"
click at [619, 221] on select "Select One 2-4 Business Days 2 Day Next Business Day" at bounding box center [763, 236] width 289 height 30
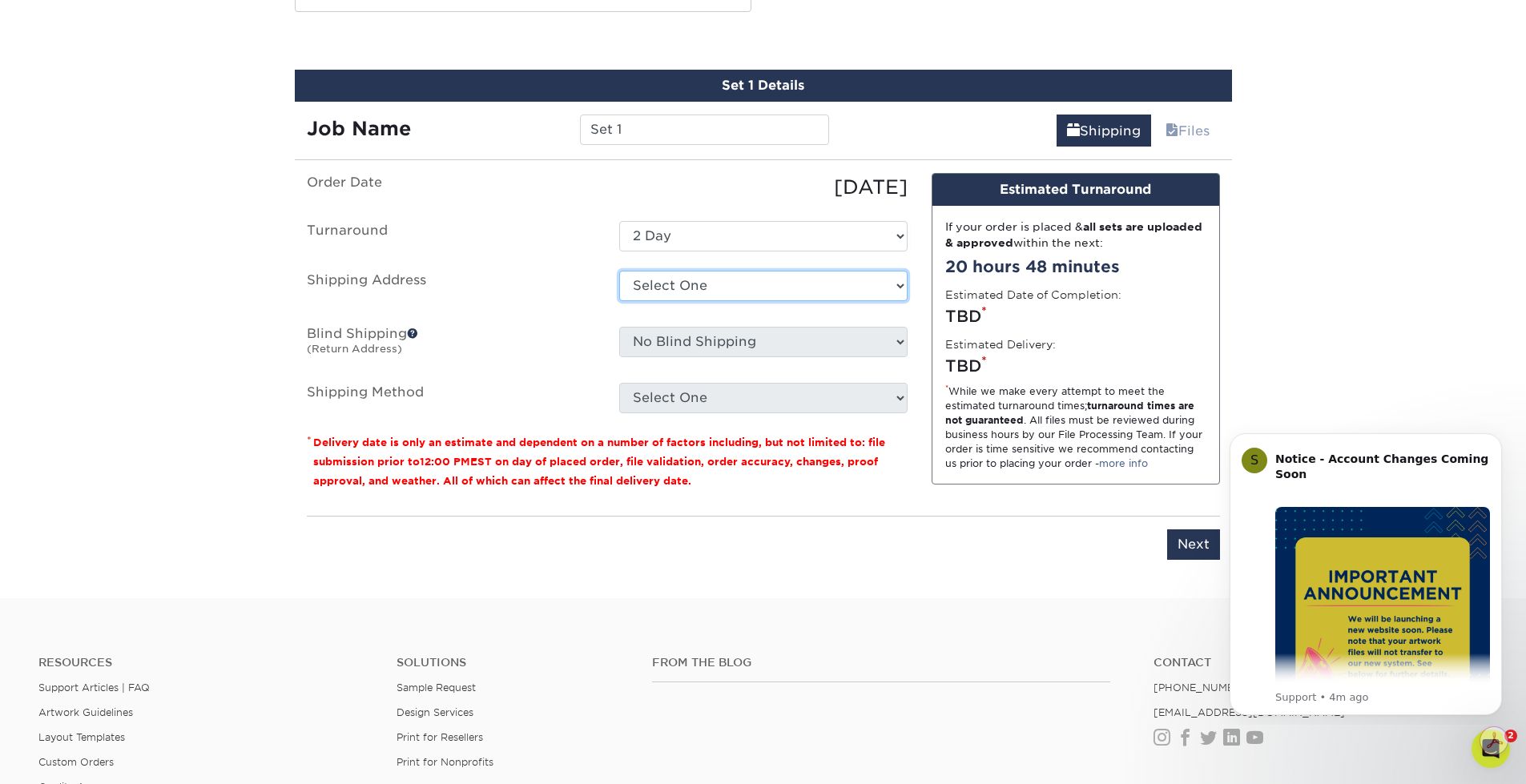
click at [878, 288] on select "Select One ADG Blatt Office + Add New Address" at bounding box center [763, 286] width 289 height 30
select select "276171"
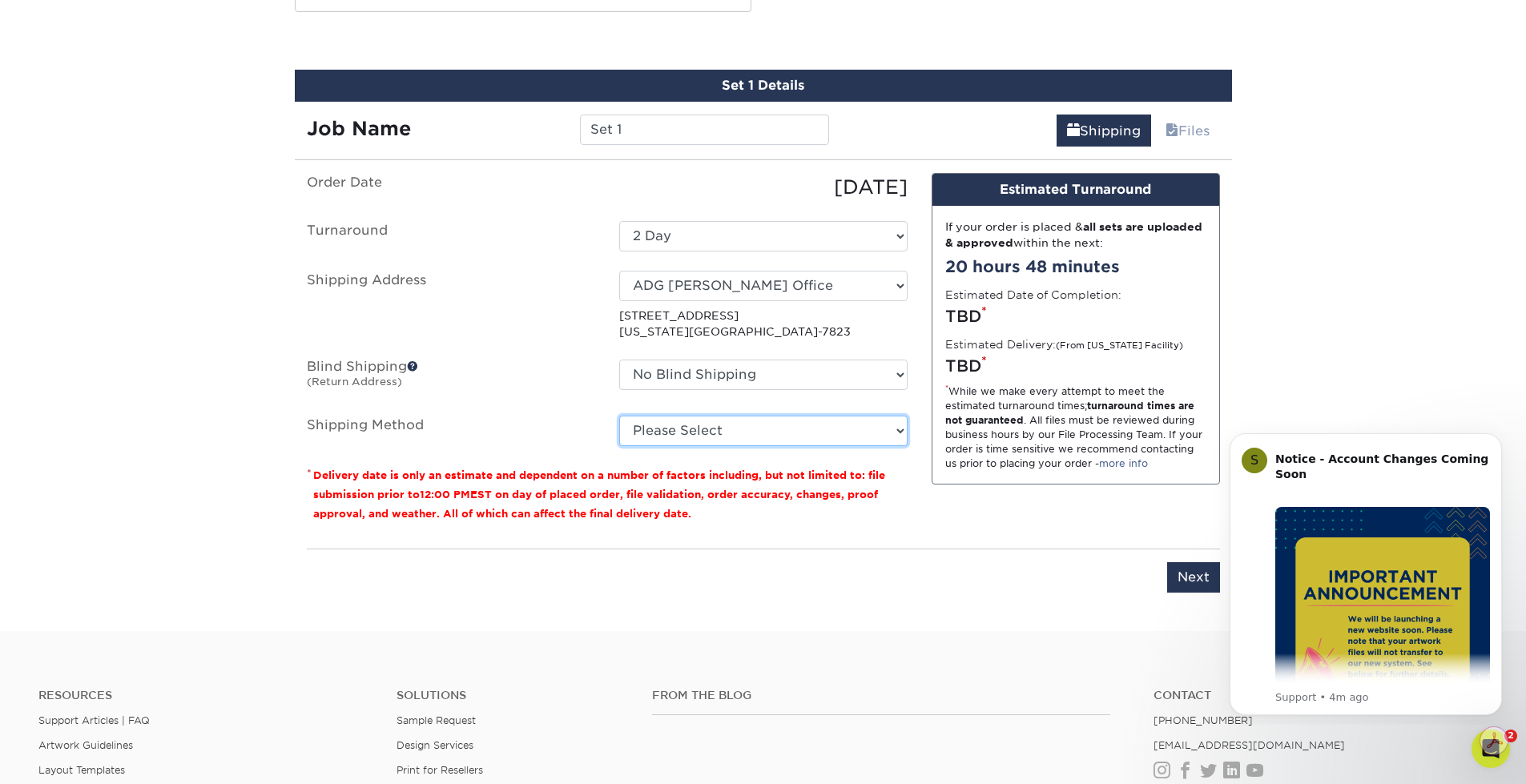
click at [857, 434] on select "Please Select Ground Shipping (+$8.96) 3 Day Shipping Service (+$15.34) 2 Day A…" at bounding box center [763, 430] width 289 height 30
select select "03"
click at [619, 415] on select "Please Select Ground Shipping (+$8.96) 3 Day Shipping Service (+$15.34) 2 Day A…" at bounding box center [763, 430] width 289 height 30
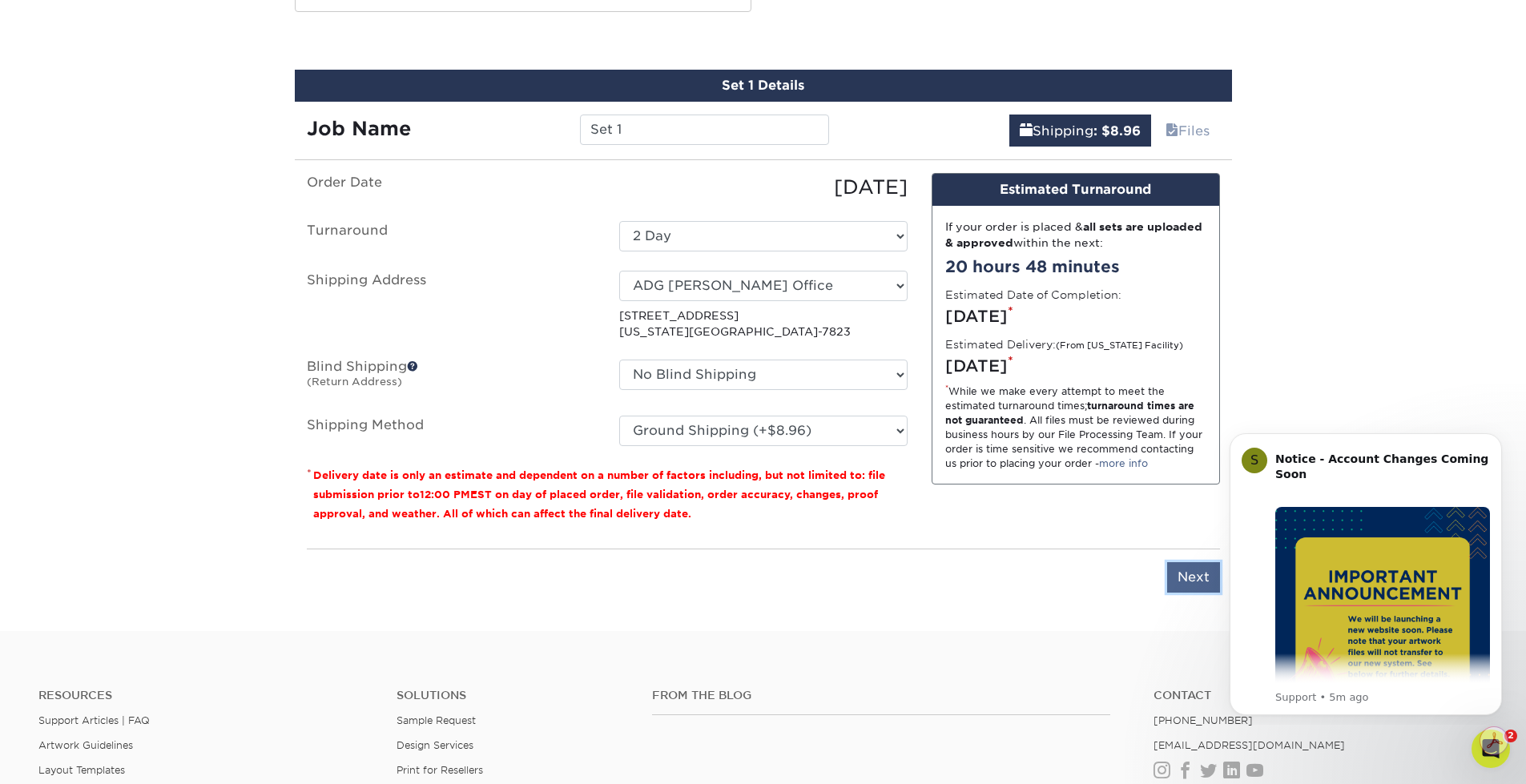
click at [1202, 585] on input "Next" at bounding box center [1193, 577] width 53 height 30
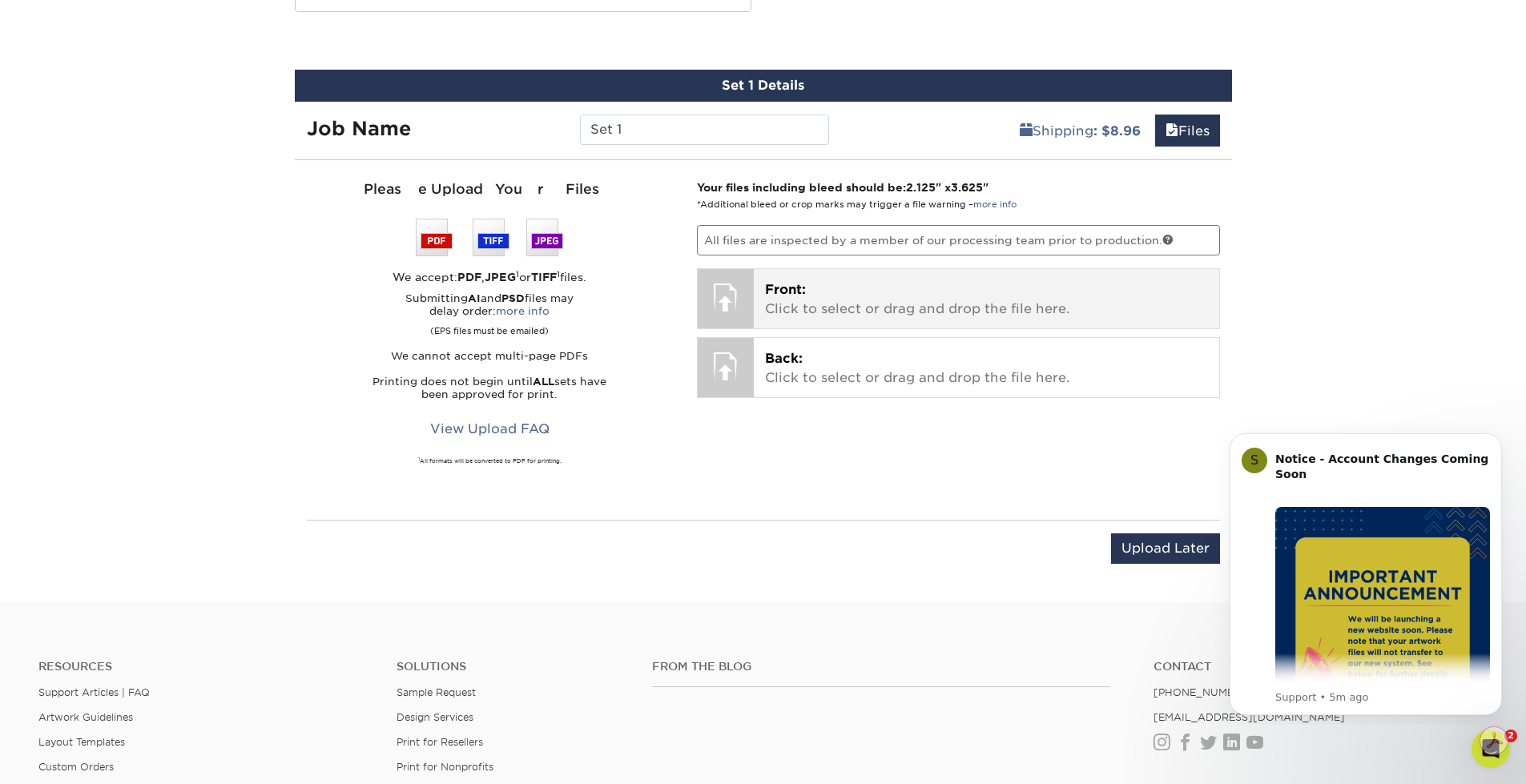
click at [914, 292] on p "Front: Click to select or drag and drop the file here." at bounding box center [987, 299] width 443 height 39
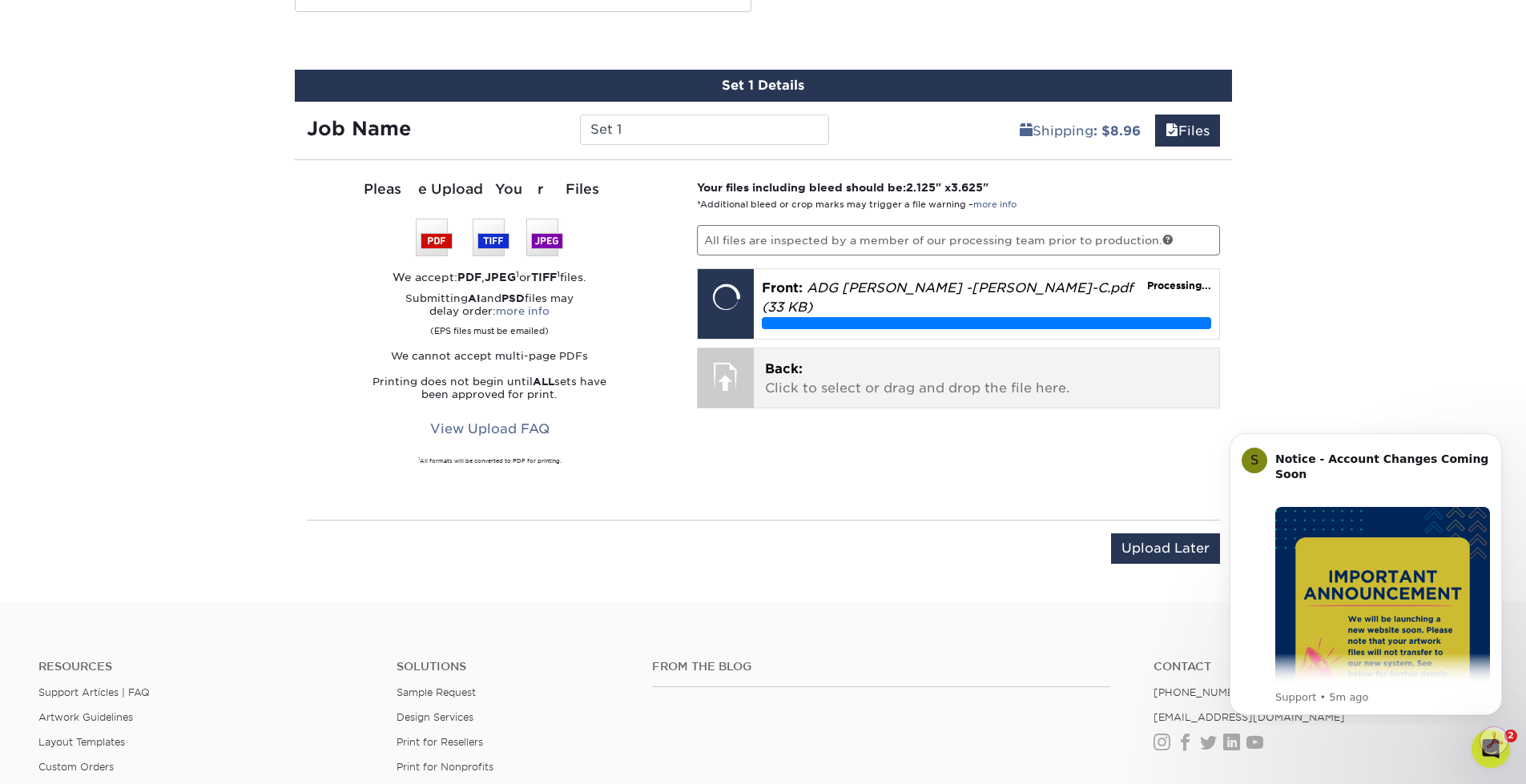
click at [1034, 386] on div "Back: Click to select or drag and drop the file here. Choose file" at bounding box center [986, 377] width 466 height 60
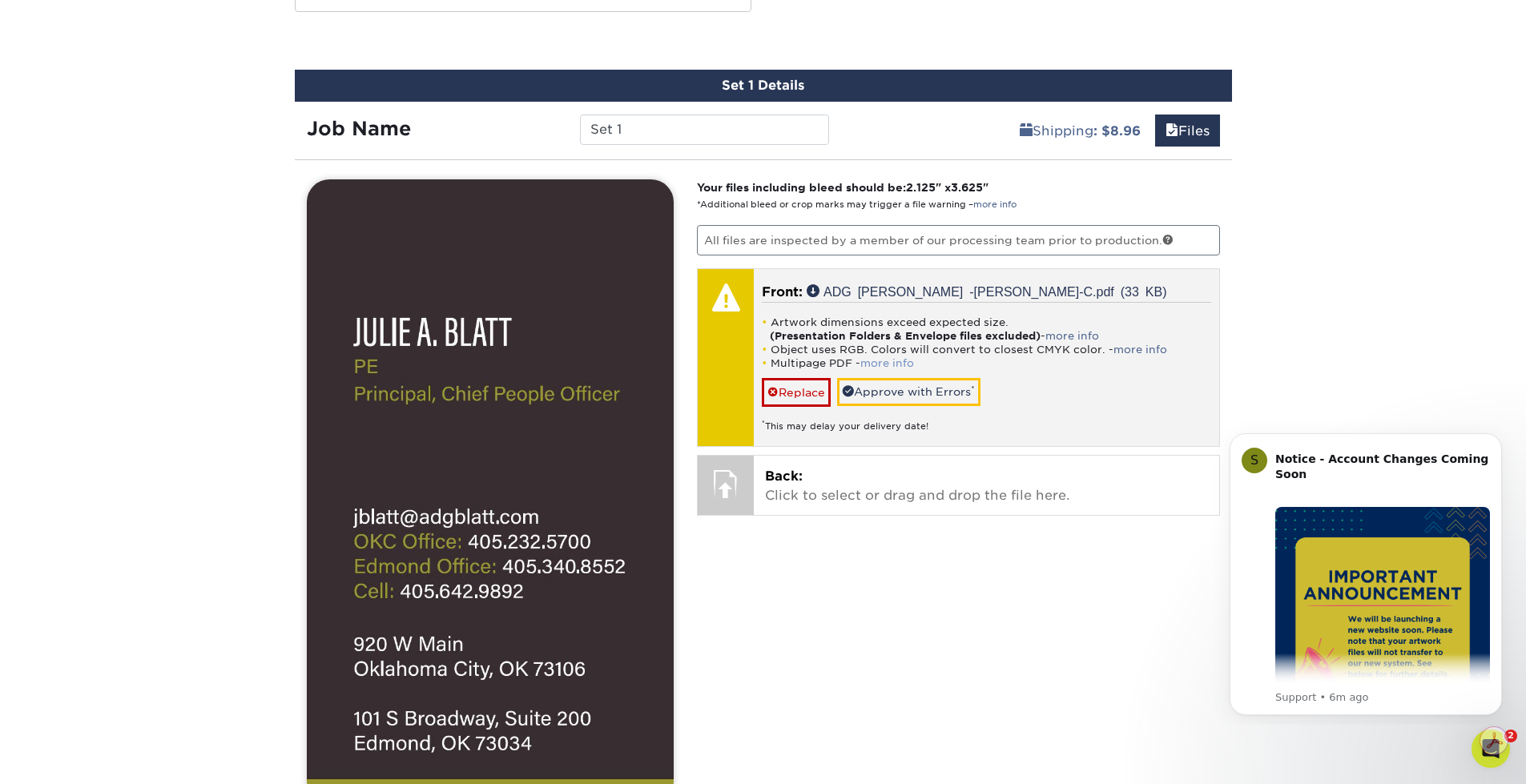
click at [888, 366] on link "more info" at bounding box center [887, 363] width 54 height 12
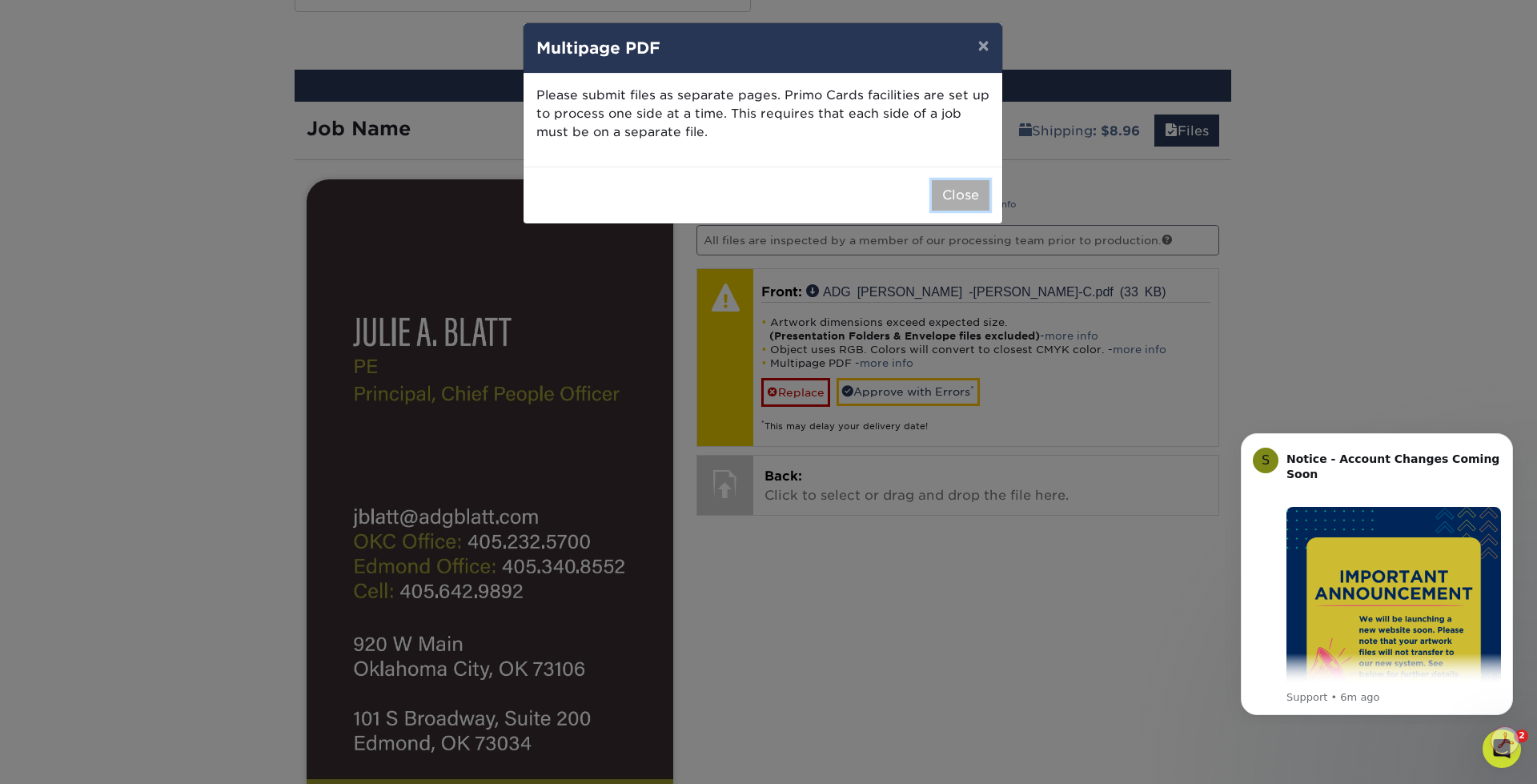
click at [958, 194] on button "Close" at bounding box center [960, 195] width 58 height 30
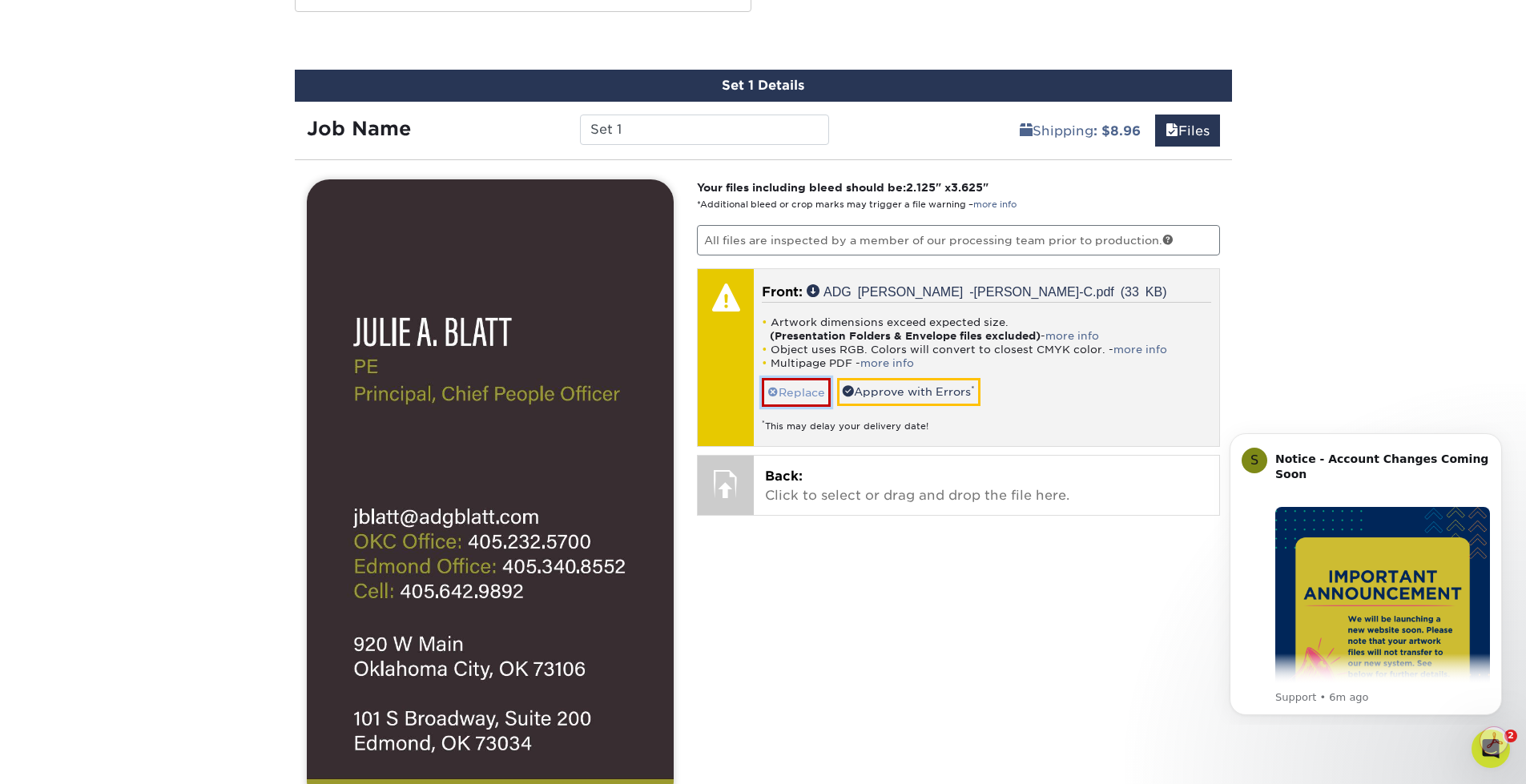
click at [784, 387] on link "Replace" at bounding box center [796, 392] width 69 height 28
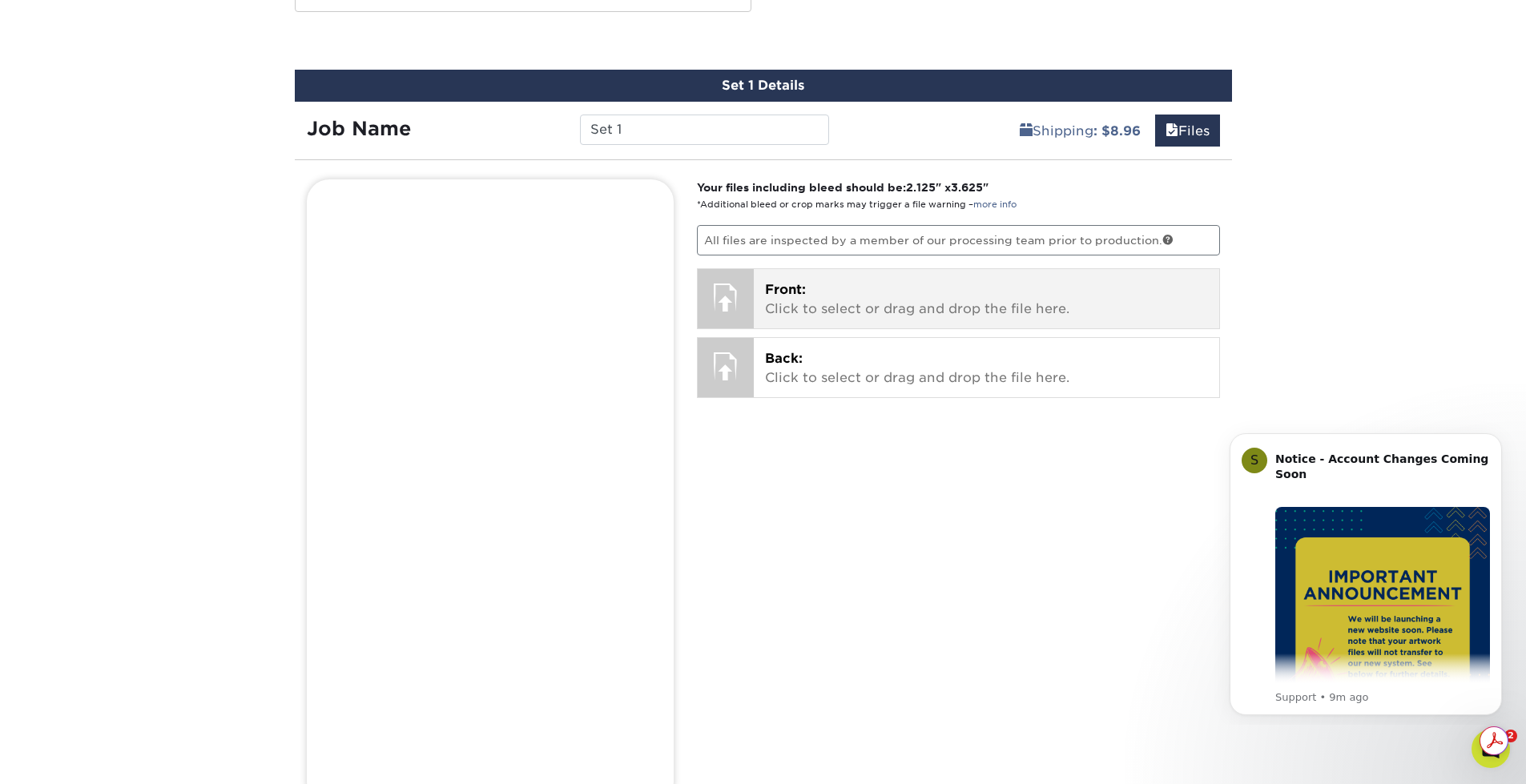
click at [935, 324] on div "Front: Click to select or drag and drop the file here. Choose file ADG Blatt BC…" at bounding box center [986, 299] width 466 height 60
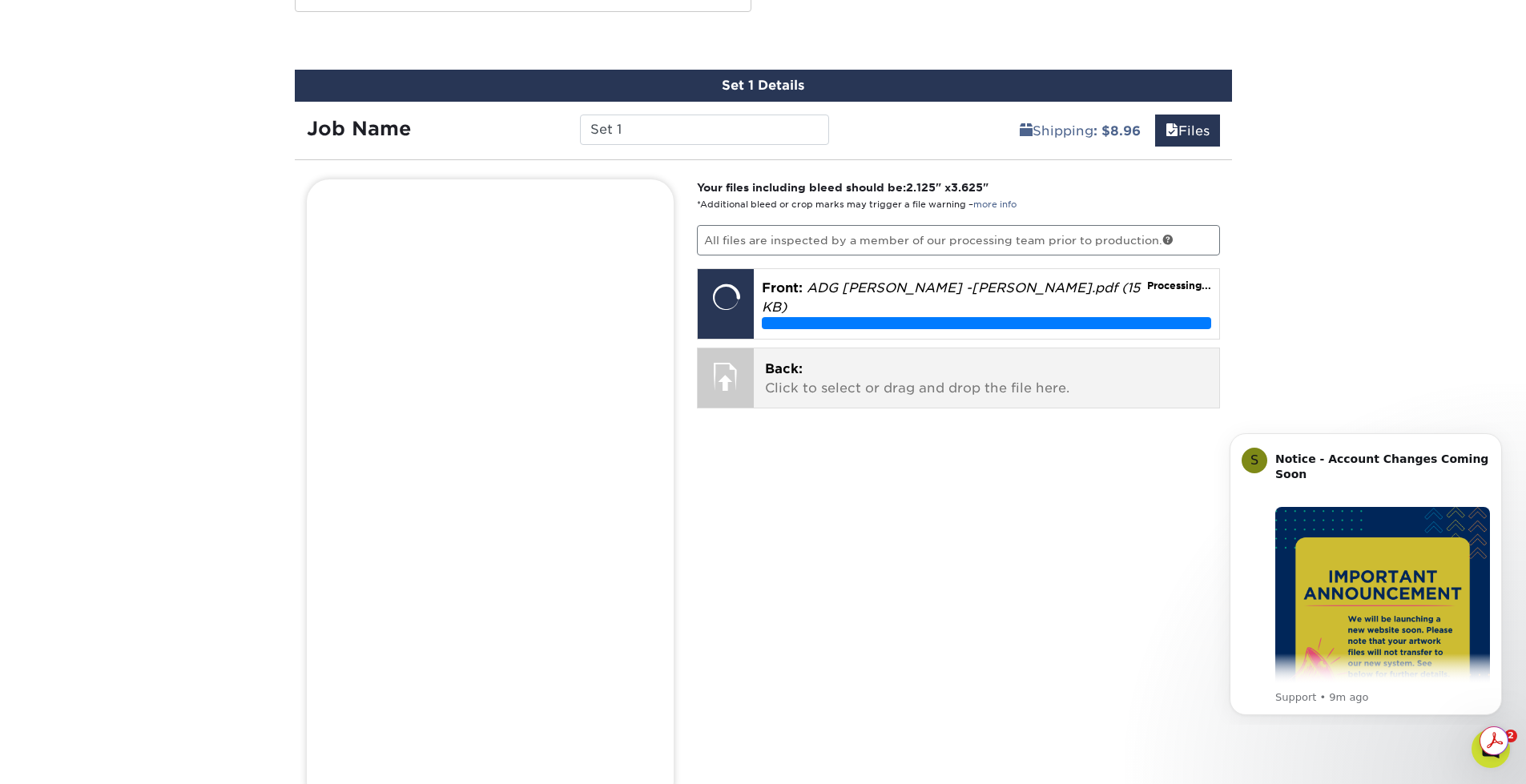
click at [0, 0] on div "* This may delay your delivery date!" at bounding box center [0, 0] width 0 height 0
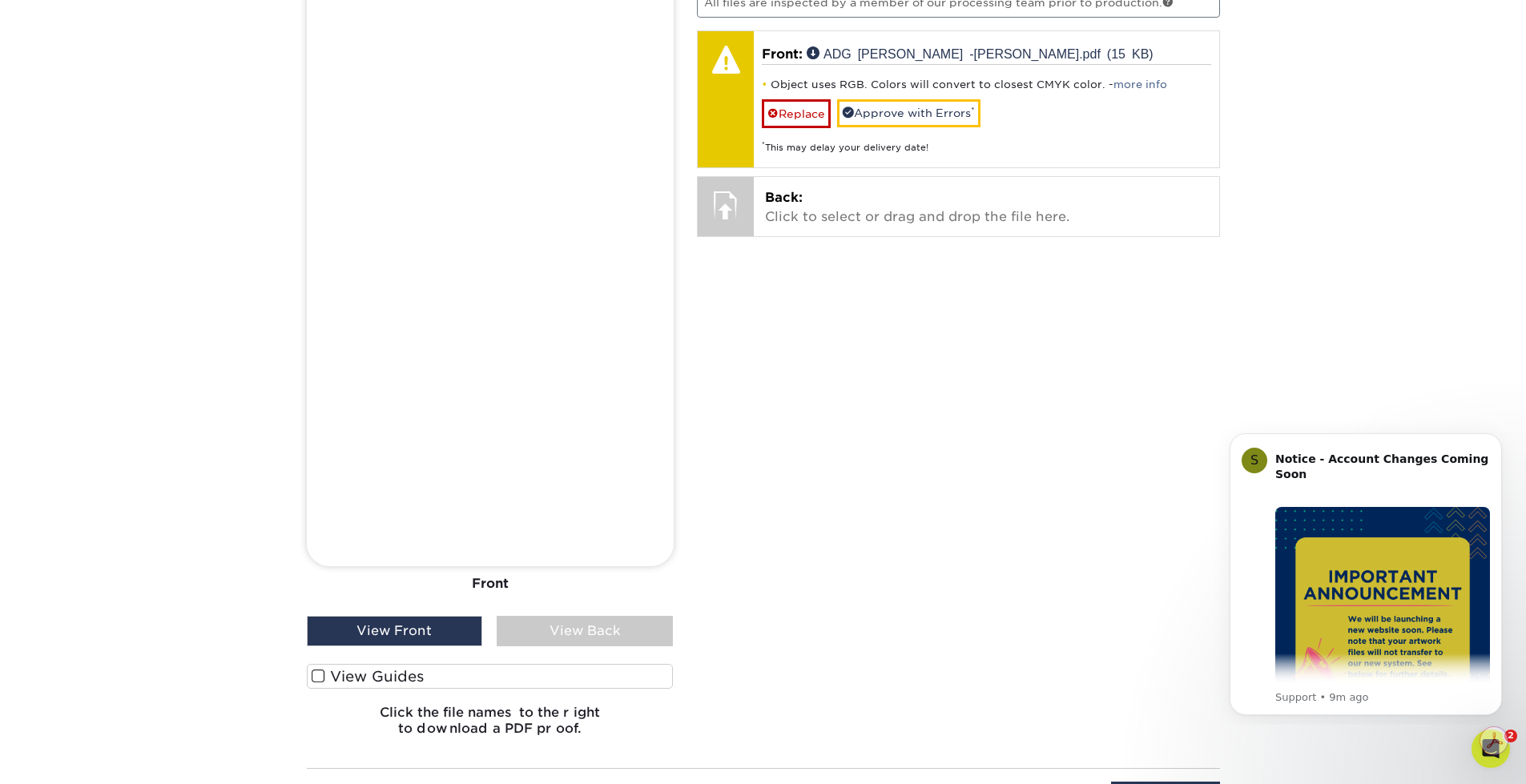
scroll to position [962, 0]
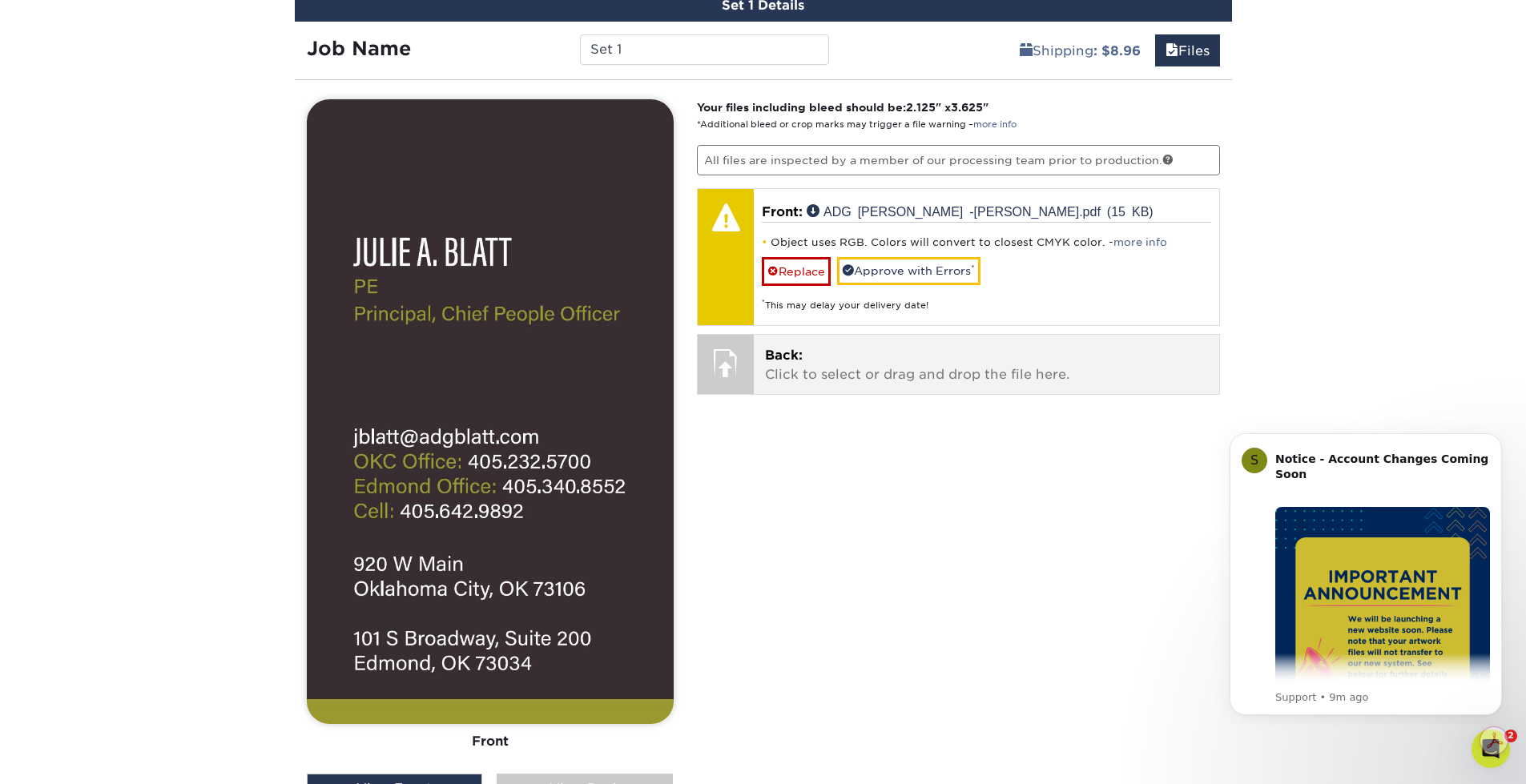
click at [808, 377] on p "Back: Click to select or drag and drop the file here." at bounding box center [987, 365] width 443 height 39
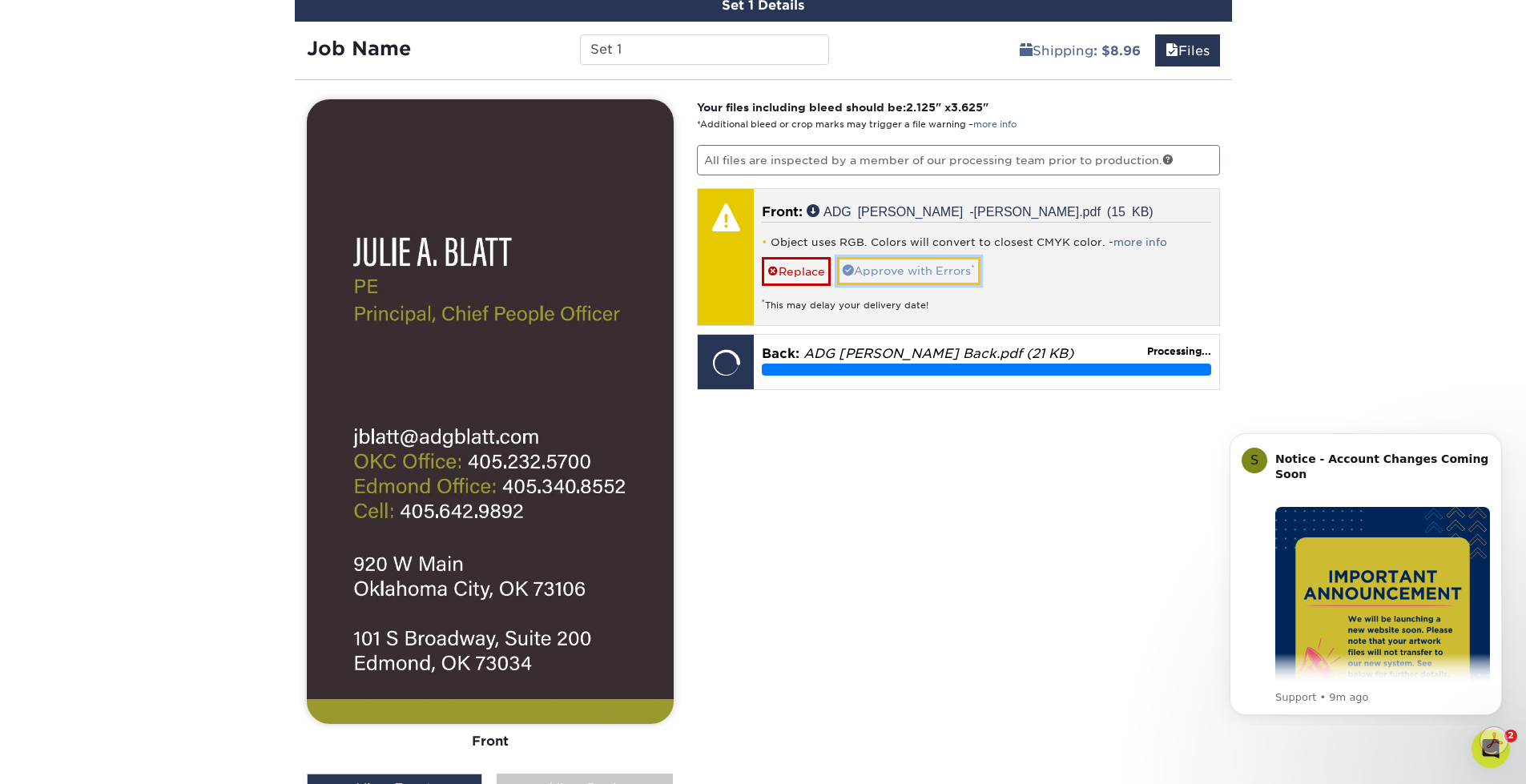
click at [966, 263] on link "Approve with Errors *" at bounding box center [909, 270] width 143 height 27
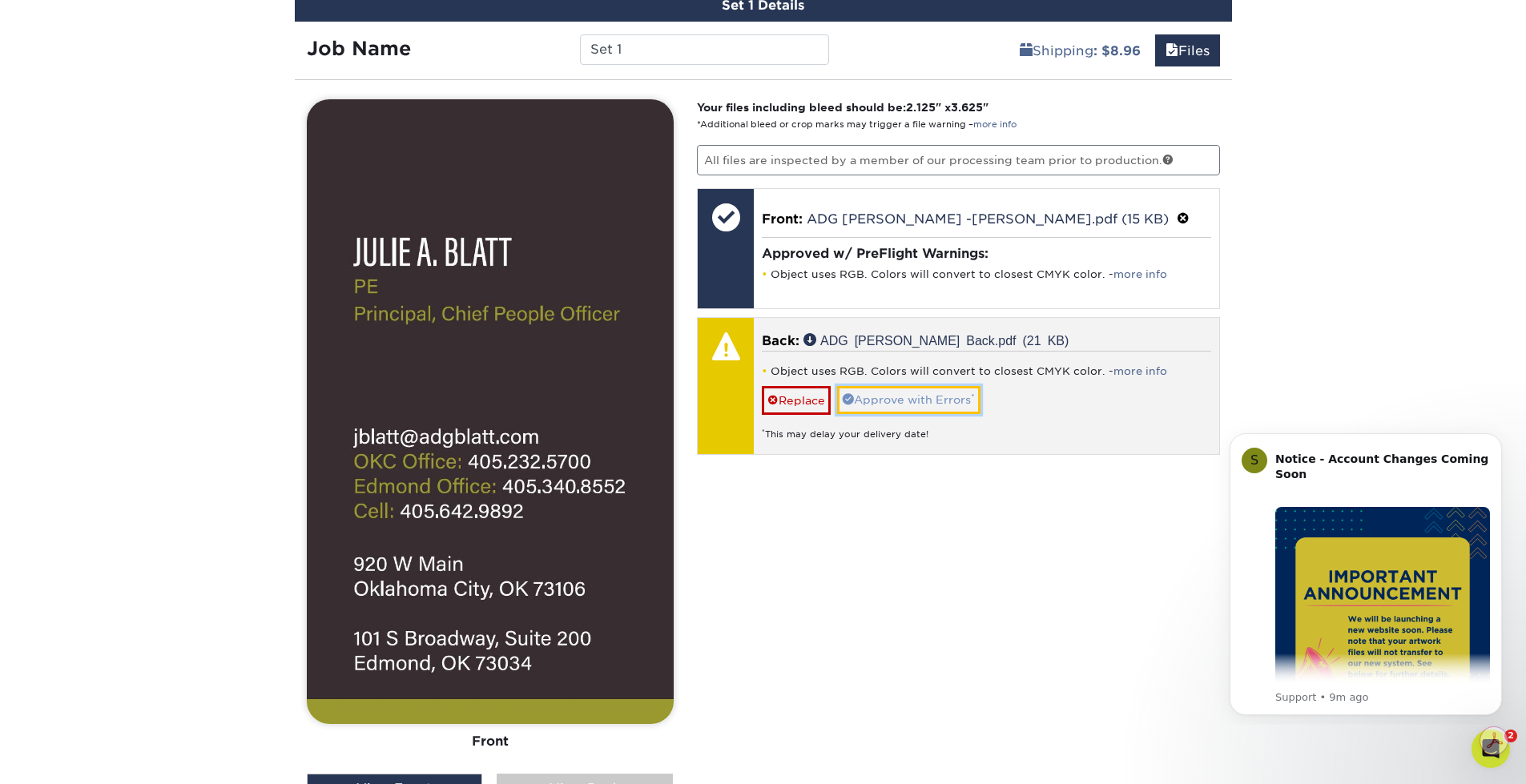
click at [910, 401] on link "Approve with Errors *" at bounding box center [909, 399] width 143 height 27
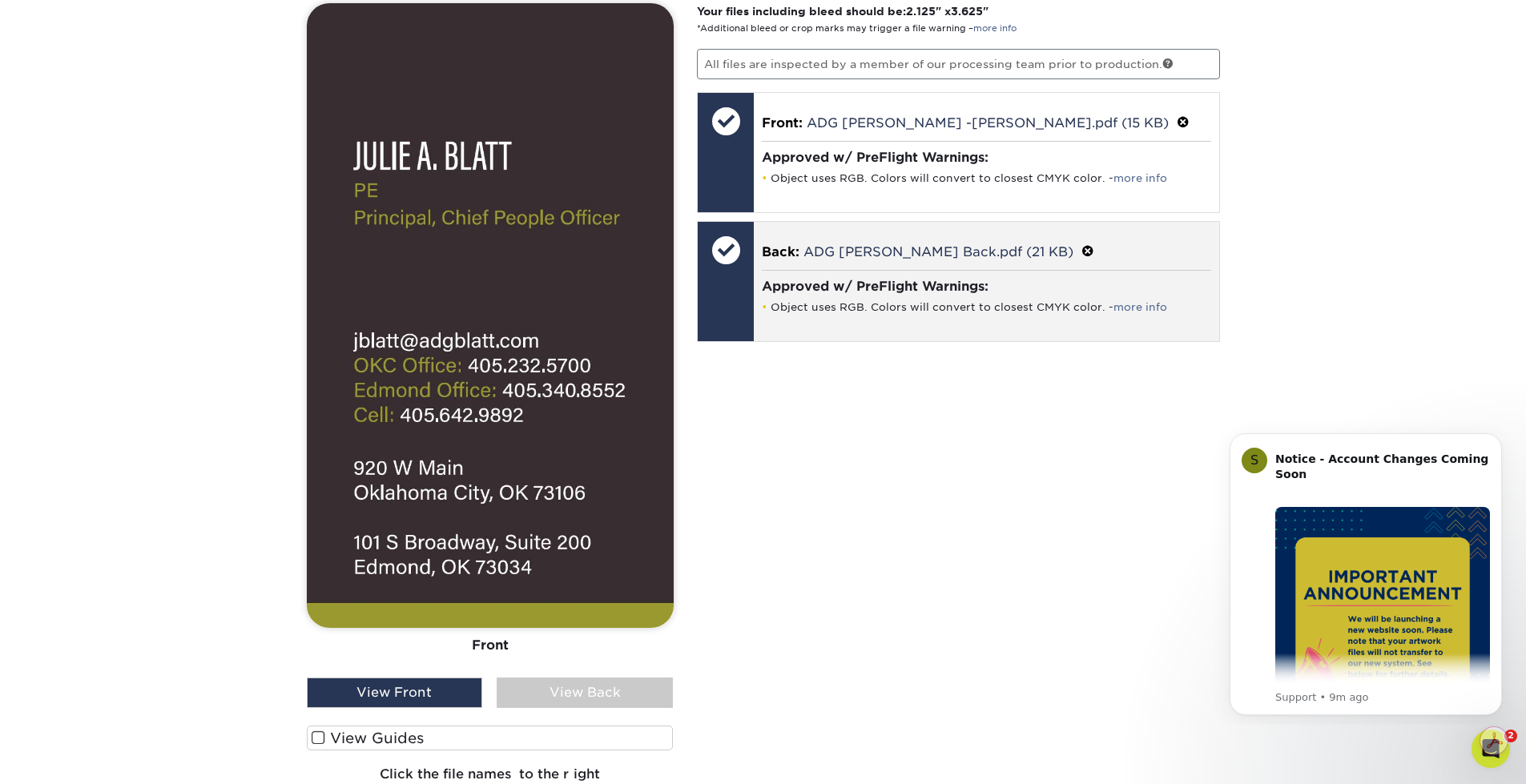
scroll to position [1202, 0]
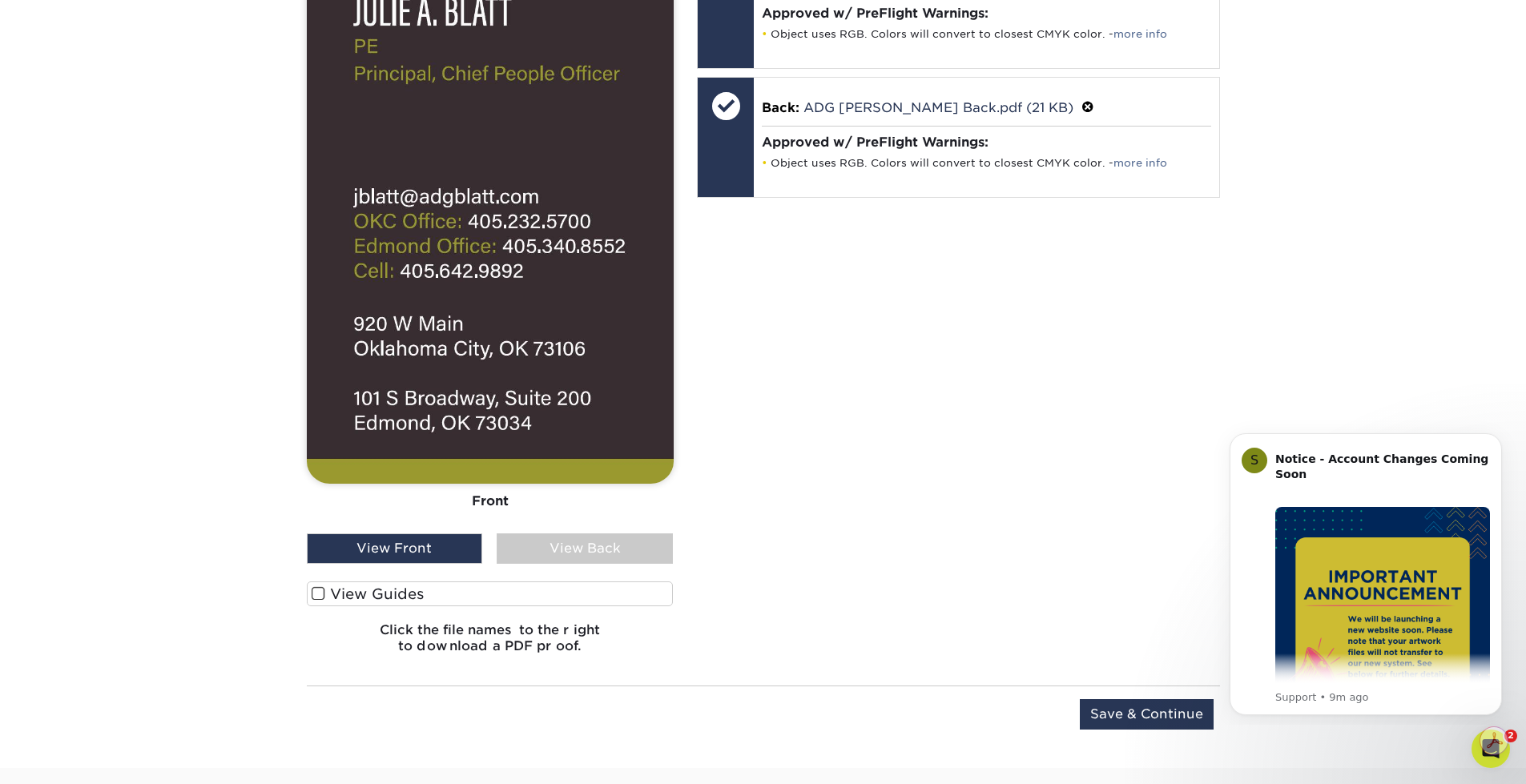
click at [597, 556] on div "View Back" at bounding box center [585, 548] width 176 height 30
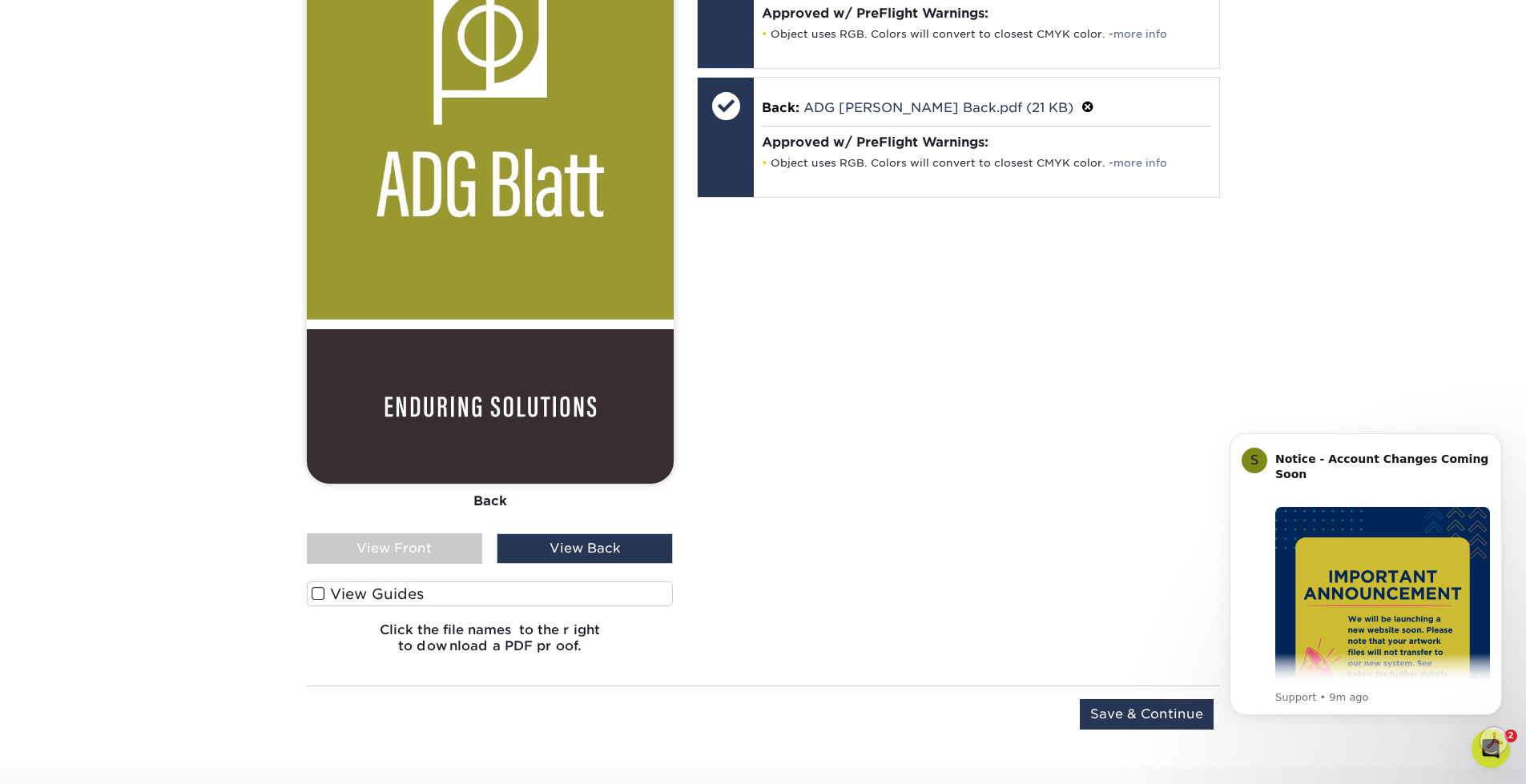
click at [408, 546] on div "View Front" at bounding box center [395, 548] width 176 height 30
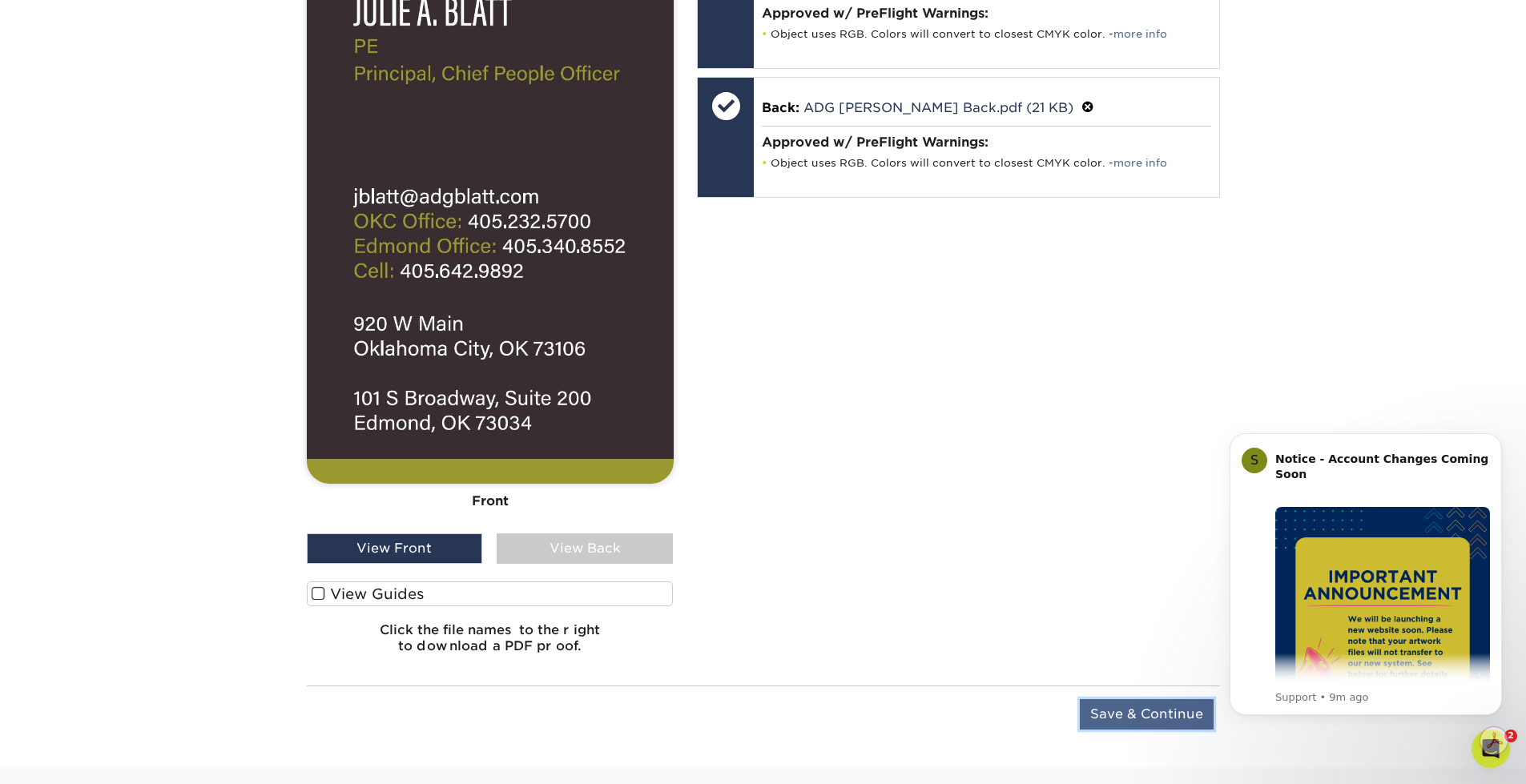
click at [1128, 722] on input "Save & Continue" at bounding box center [1146, 714] width 133 height 30
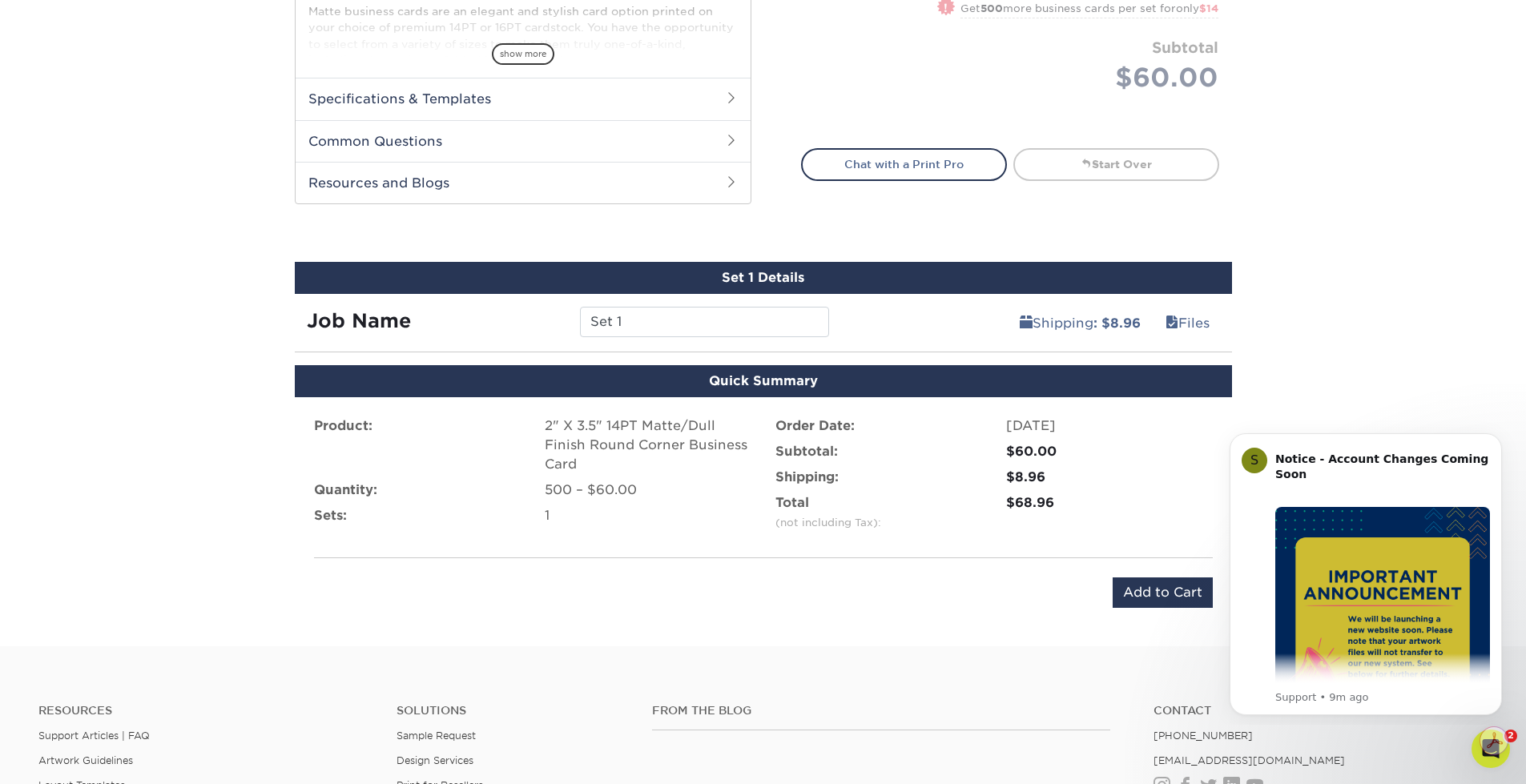
scroll to position [859, 0]
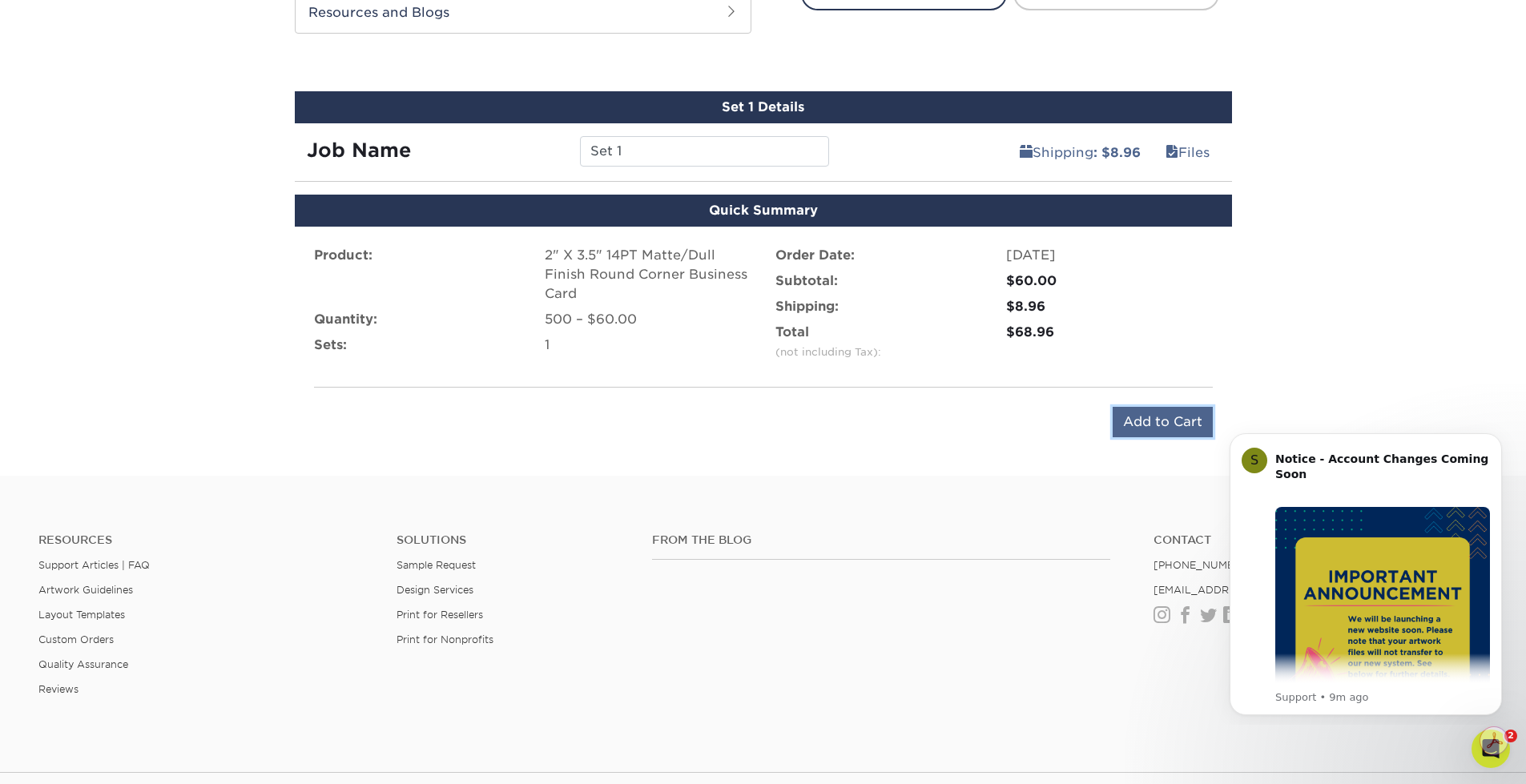
click at [1159, 428] on input "Add to Cart" at bounding box center [1162, 422] width 100 height 30
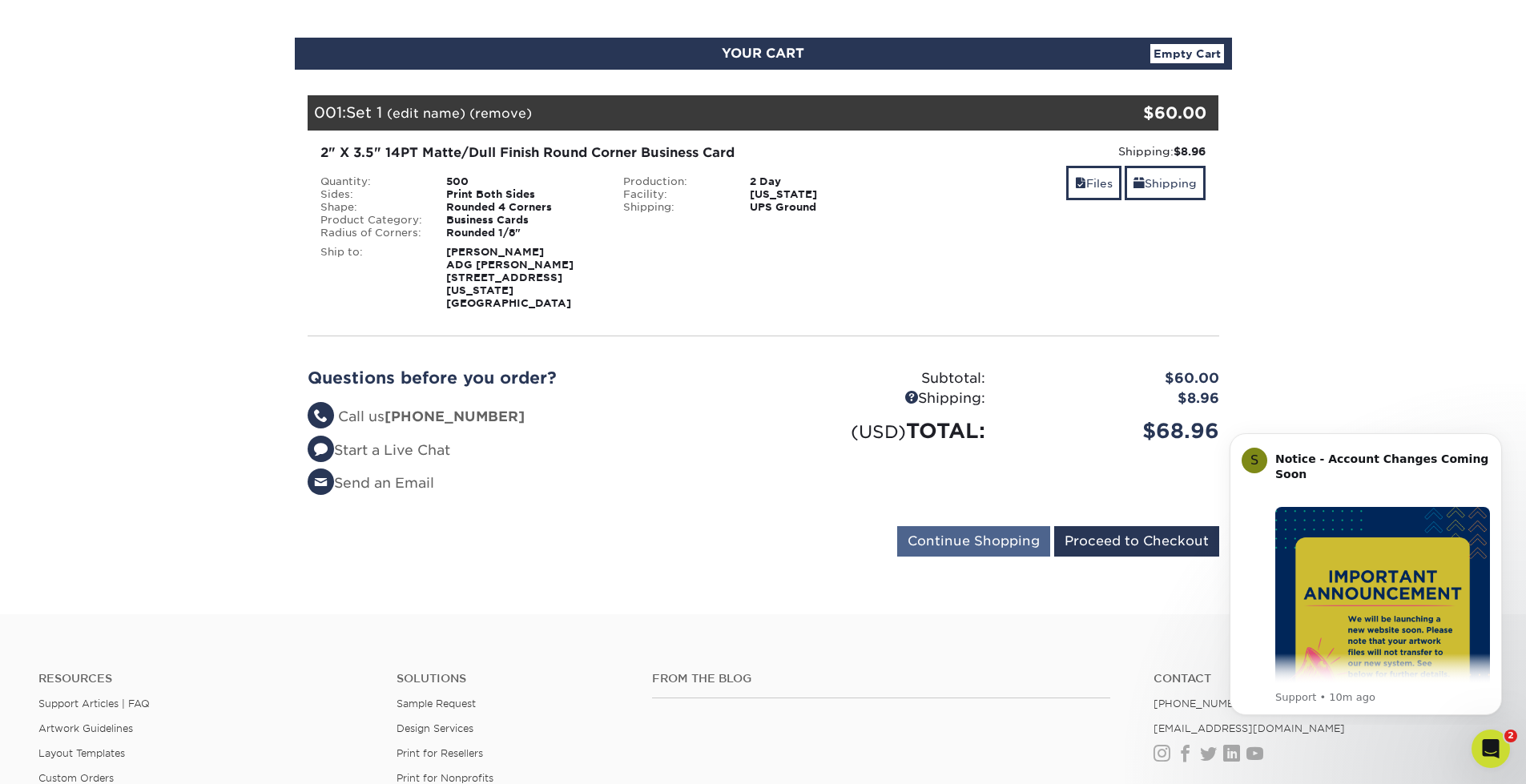
scroll to position [160, 0]
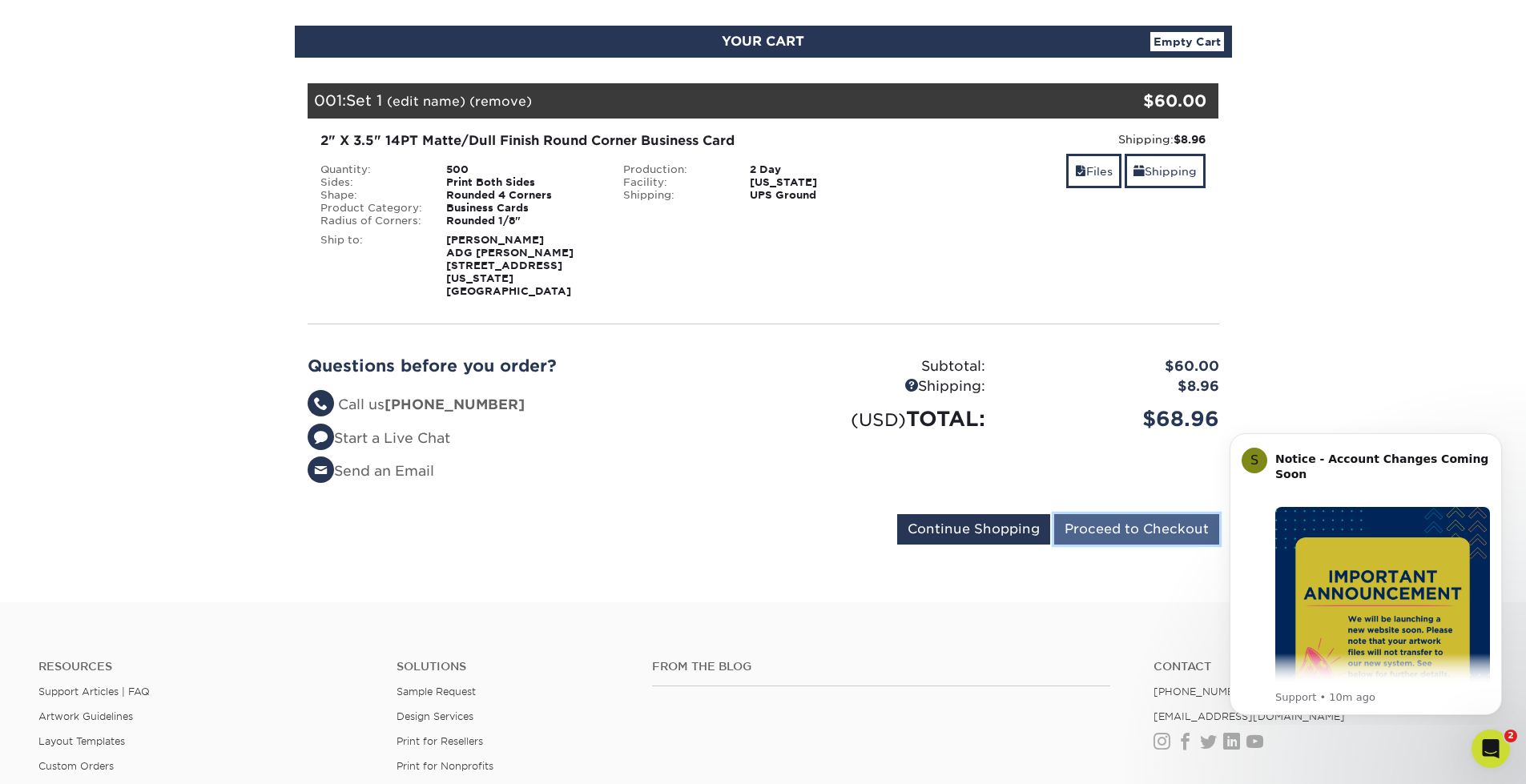
click at [1131, 519] on input "Proceed to Checkout" at bounding box center [1136, 529] width 165 height 30
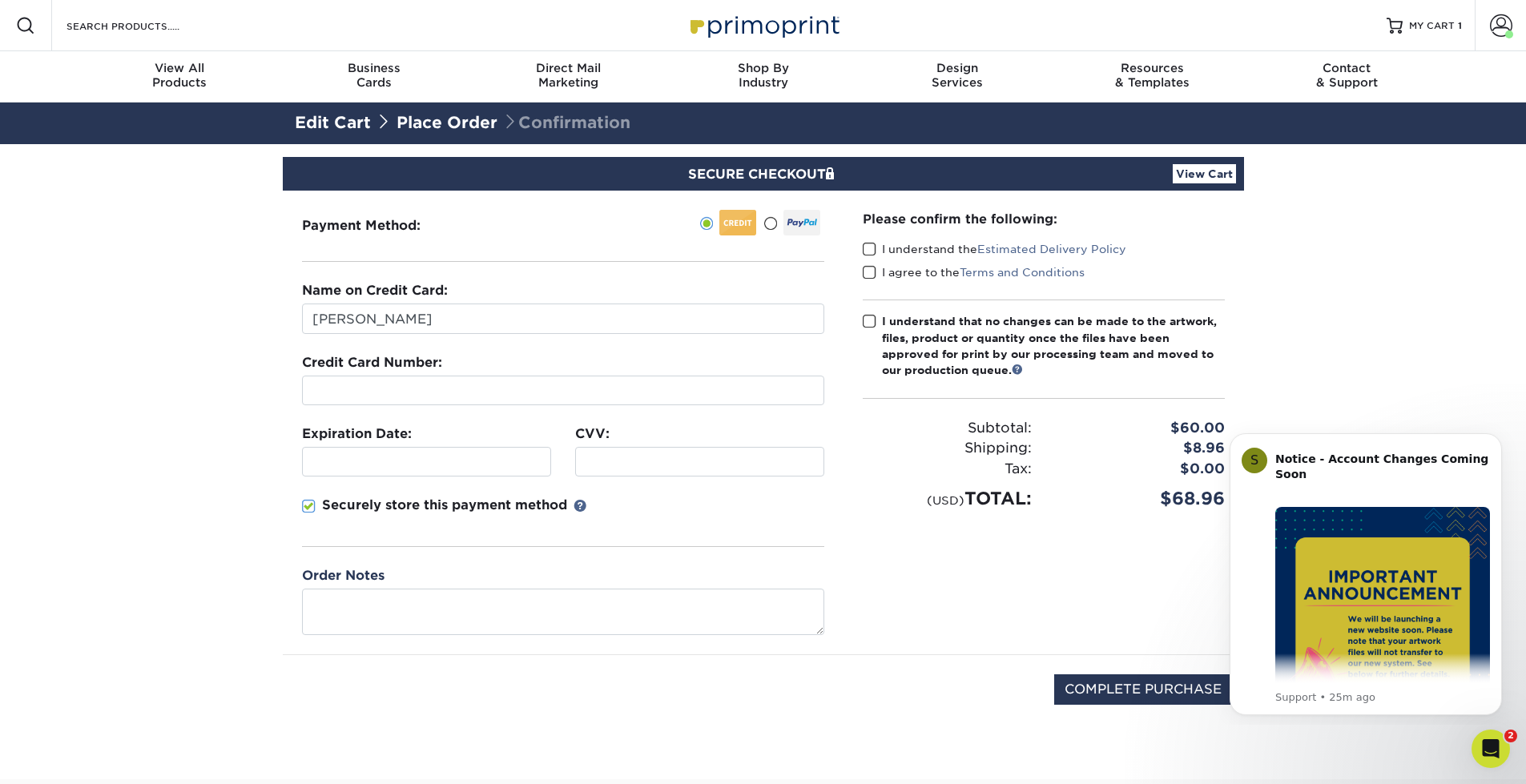
click at [247, 244] on section "SECURE CHECKOUT View Cart Payment Method: Name on Credit Card:" at bounding box center [763, 461] width 1526 height 635
click at [436, 322] on input "[PERSON_NAME]" at bounding box center [563, 319] width 522 height 30
drag, startPoint x: 398, startPoint y: 329, endPoint x: -433, endPoint y: 379, distance: 832.5
click at [0, 379] on html "Resources Menu Search Products Account [PERSON_NAME] Account Dashboard Active O…" at bounding box center [763, 623] width 1526 height 1247
click at [325, 314] on input "[PERSON_NAME]" at bounding box center [563, 319] width 522 height 30
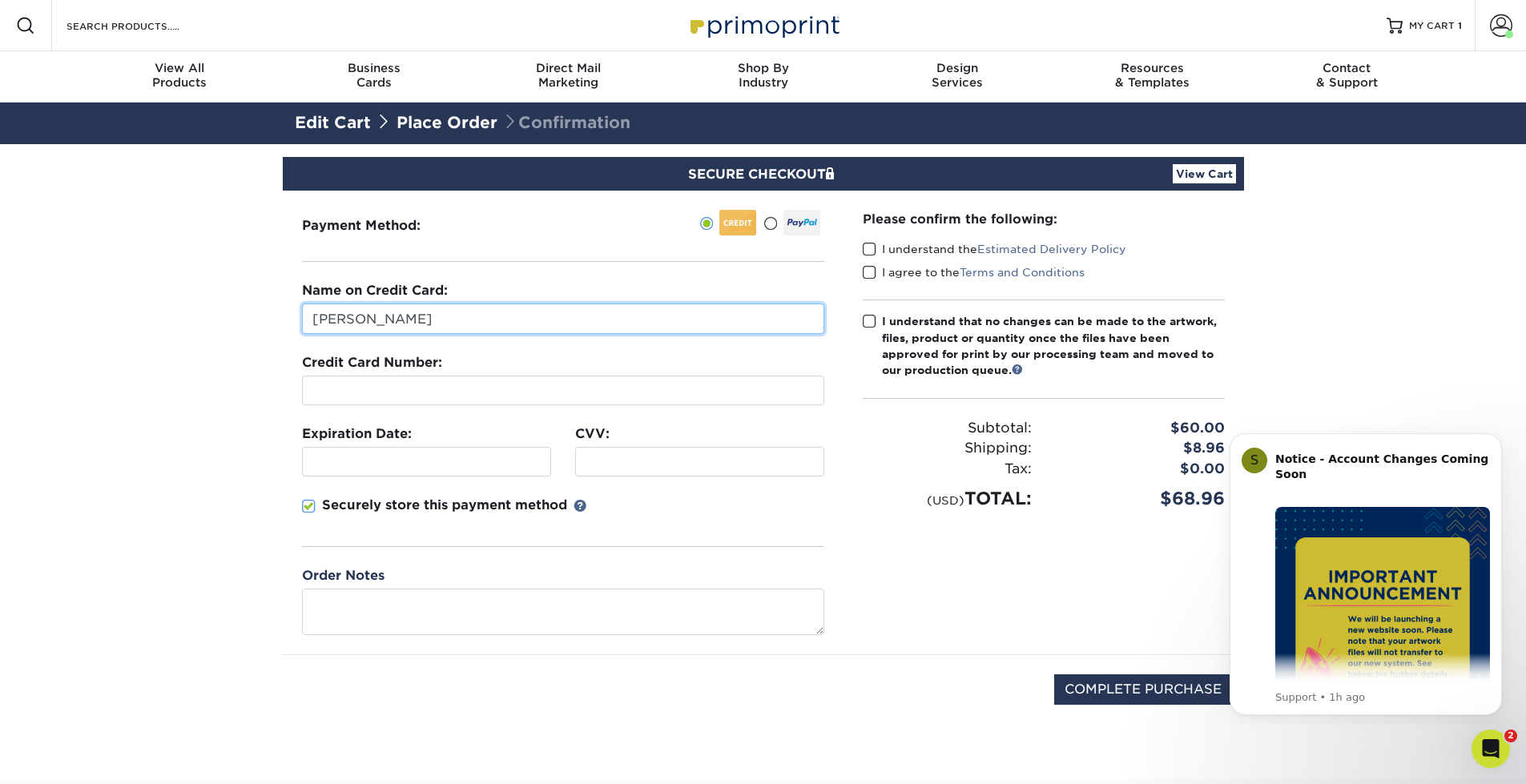
click at [323, 318] on input "[PERSON_NAME]" at bounding box center [563, 319] width 522 height 30
click at [321, 317] on input "[PERSON_NAME]" at bounding box center [563, 319] width 522 height 30
type input "[PERSON_NAME]"
click at [244, 413] on section "SECURE CHECKOUT View Cart Payment Method: Name on Credit Card:" at bounding box center [763, 461] width 1526 height 635
click at [171, 495] on section "SECURE CHECKOUT View Cart Payment Method: Name on Credit Card:" at bounding box center [763, 461] width 1526 height 635
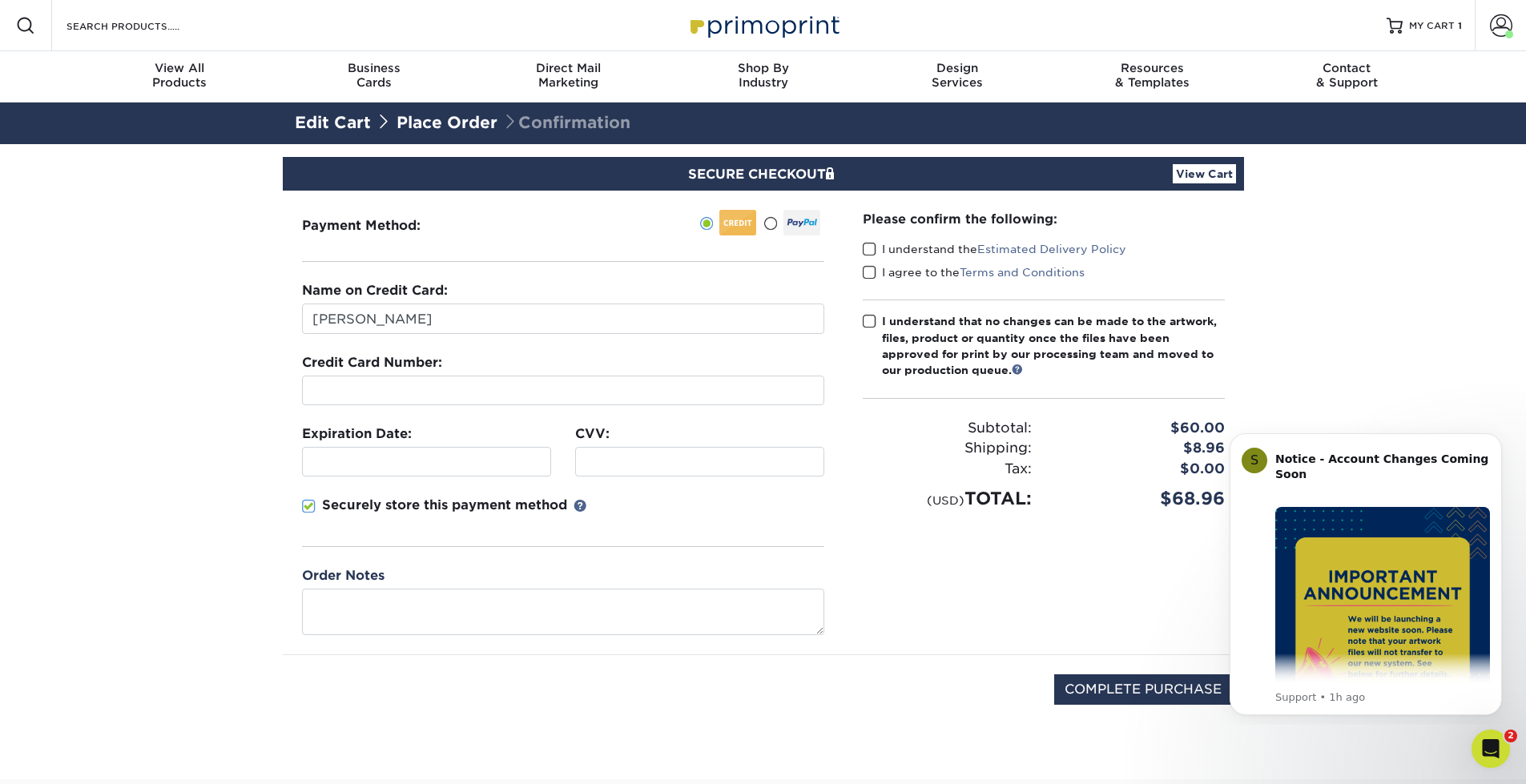
click at [310, 506] on span at bounding box center [309, 506] width 13 height 15
click at [0, 0] on input "Securely store this payment method" at bounding box center [0, 0] width 0 height 0
click at [870, 247] on span at bounding box center [869, 249] width 13 height 15
click at [0, 0] on input "I understand the Estimated Delivery Policy" at bounding box center [0, 0] width 0 height 0
click at [872, 273] on span at bounding box center [869, 273] width 13 height 15
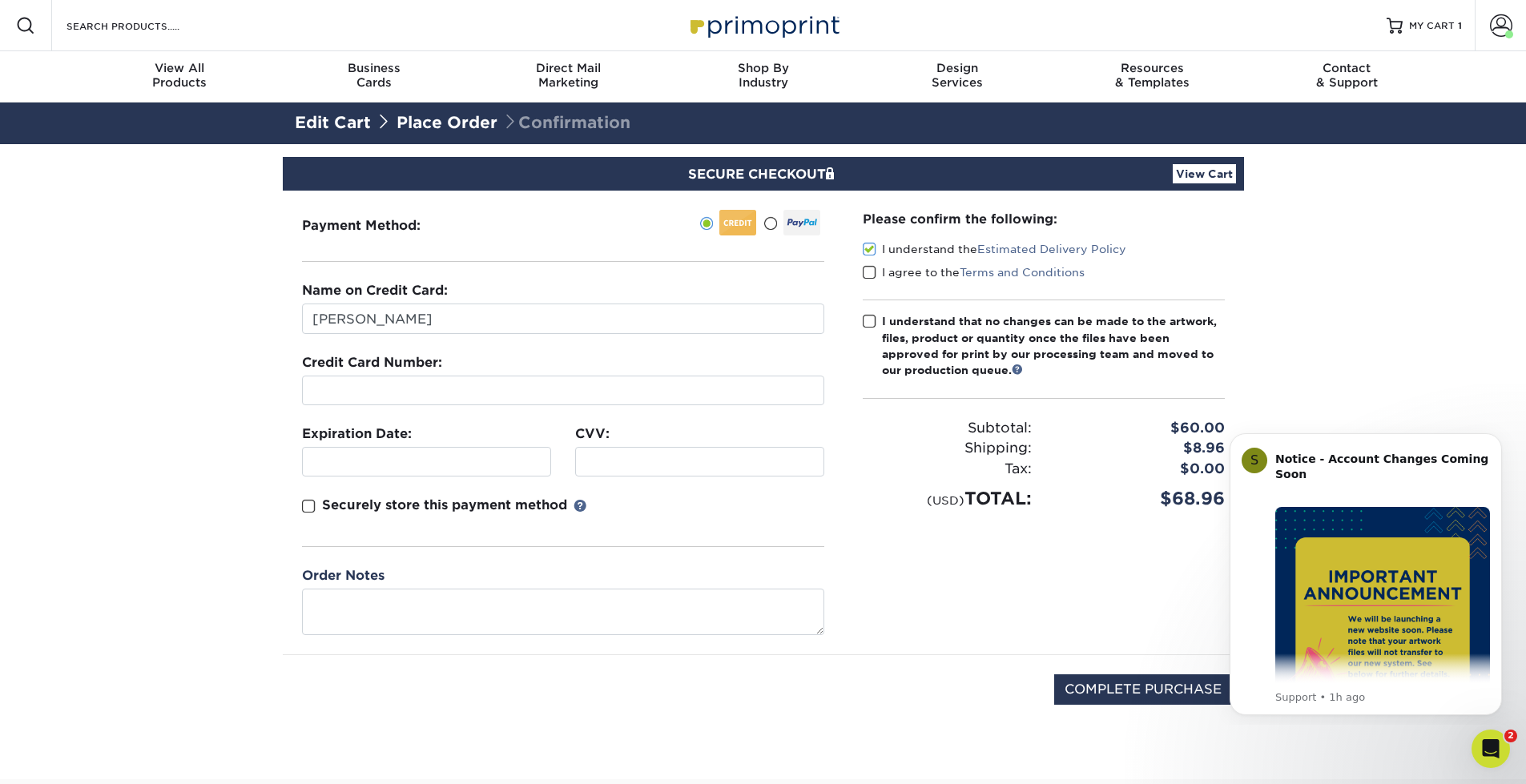
click at [0, 0] on input "I agree to the Terms and Conditions" at bounding box center [0, 0] width 0 height 0
click at [872, 322] on span at bounding box center [869, 321] width 13 height 15
click at [0, 0] on input "I understand that no changes can be made to the artwork, files, product or quan…" at bounding box center [0, 0] width 0 height 0
click at [1099, 692] on input "COMPLETE PURCHASE" at bounding box center [1143, 689] width 178 height 30
type input "PROCESSING, PLEASE WAIT..."
